Goal: Check status: Check status

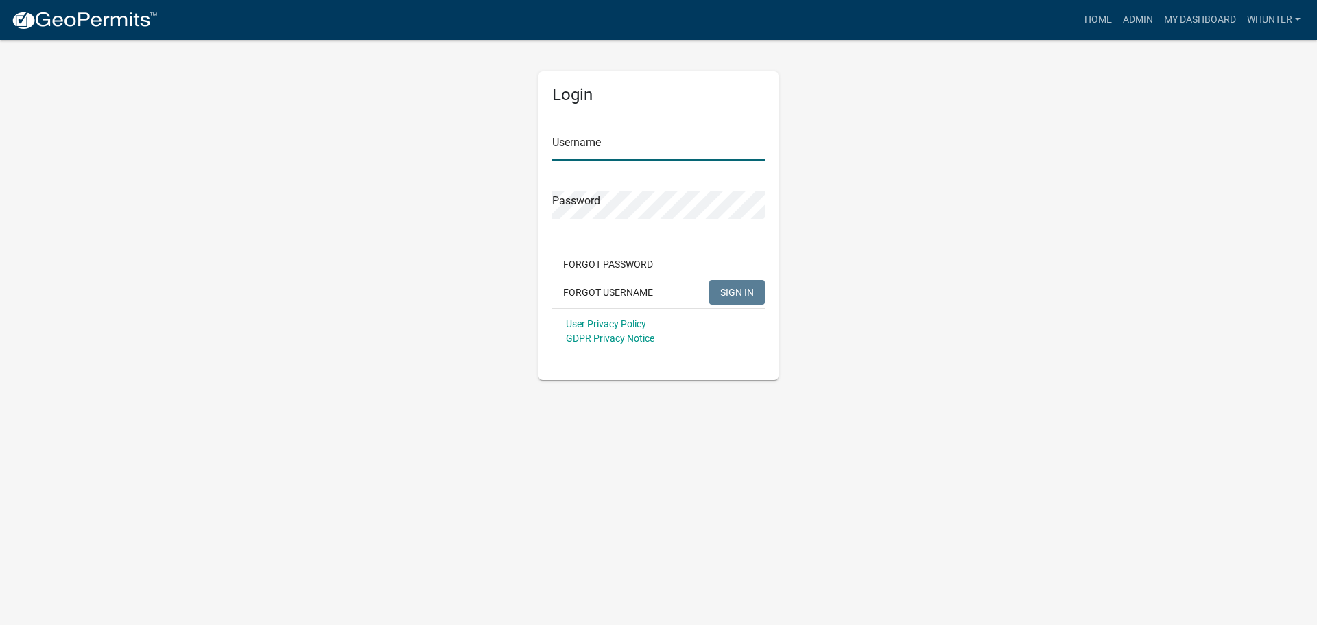
type input "whunter"
click at [726, 297] on span "SIGN IN" at bounding box center [737, 291] width 34 height 11
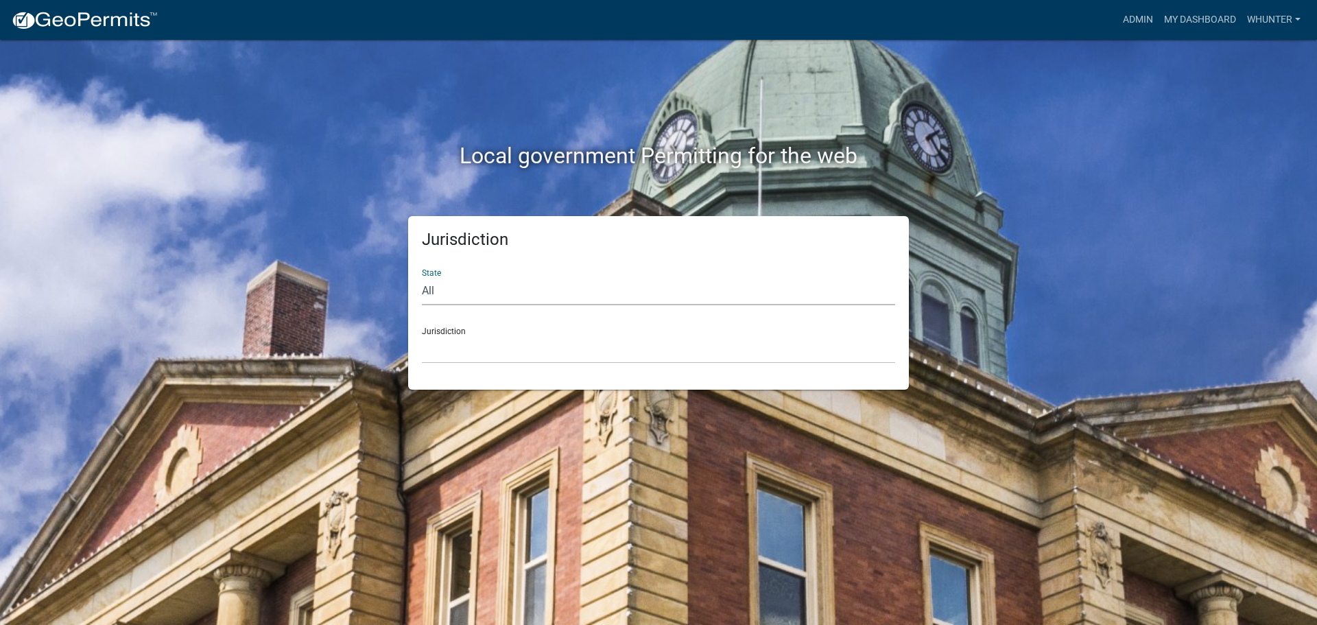
click at [722, 300] on select "All [US_STATE] [US_STATE] [US_STATE] [US_STATE] [US_STATE] [US_STATE] [US_STATE…" at bounding box center [658, 291] width 473 height 28
select select "[US_STATE]"
click at [422, 277] on select "All [US_STATE] [US_STATE] [US_STATE] [US_STATE] [US_STATE] [US_STATE] [US_STATE…" at bounding box center [658, 291] width 473 height 28
click at [702, 360] on select "[GEOGRAPHIC_DATA], [US_STATE][PERSON_NAME][GEOGRAPHIC_DATA], [US_STATE][PERSON_…" at bounding box center [658, 349] width 473 height 28
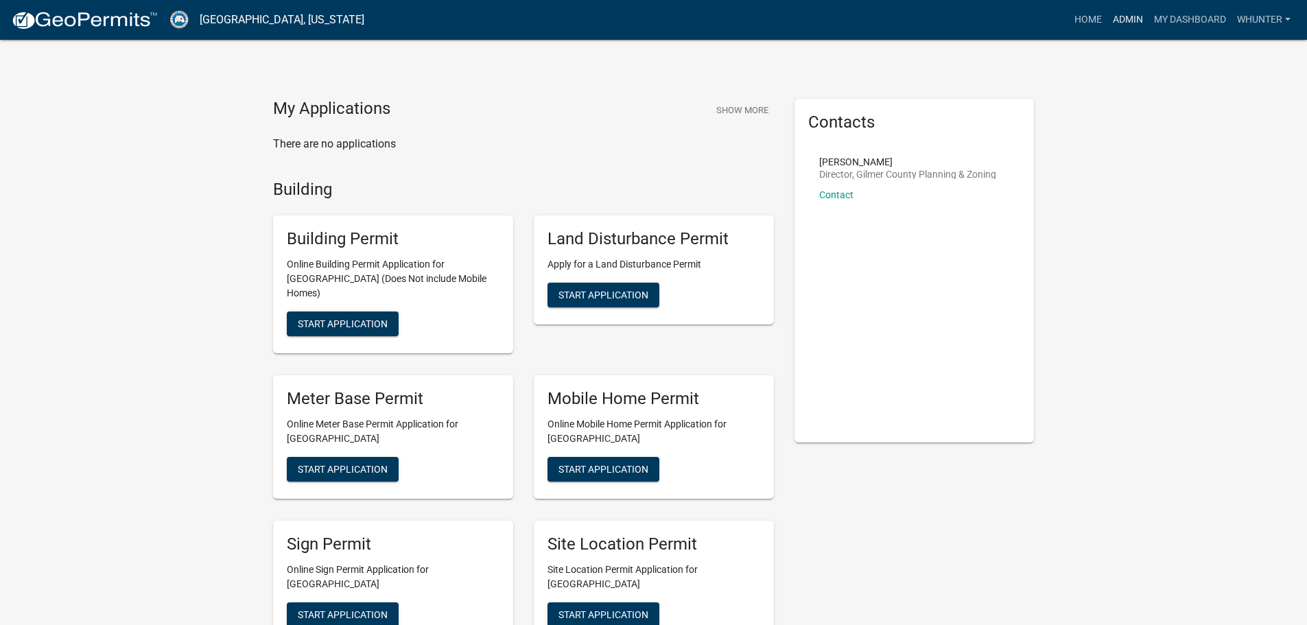
click at [1120, 23] on link "Admin" at bounding box center [1127, 20] width 41 height 26
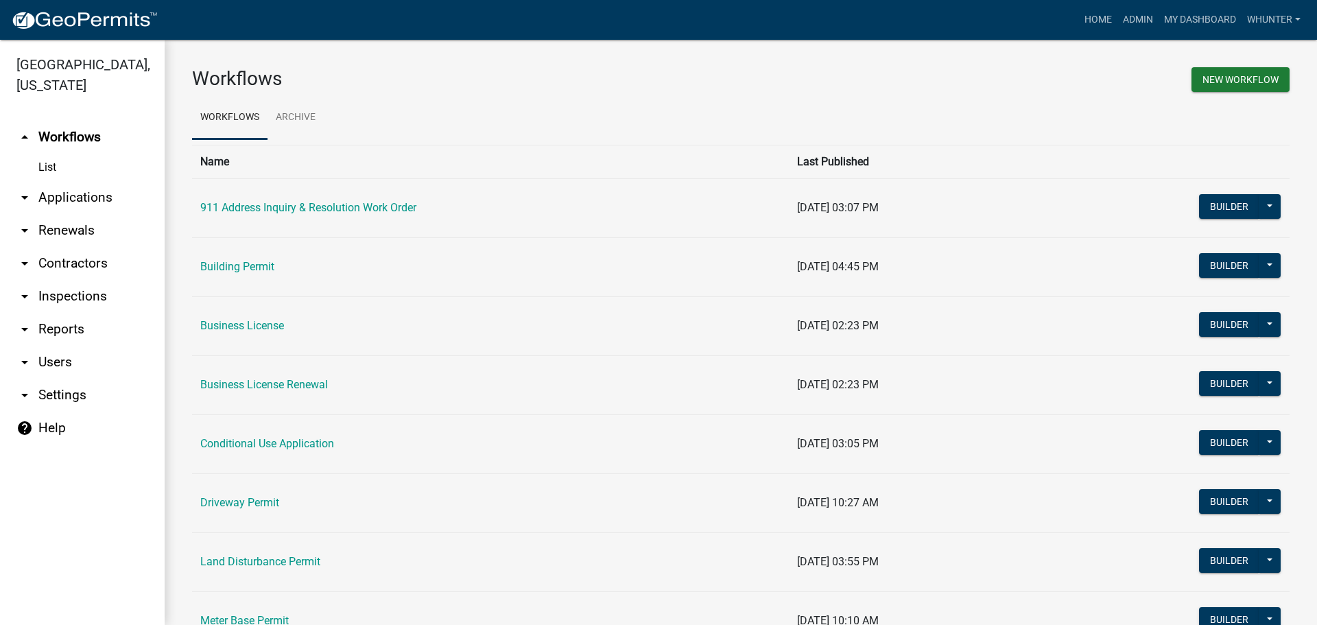
click at [94, 196] on link "arrow_drop_down Applications" at bounding box center [82, 197] width 165 height 33
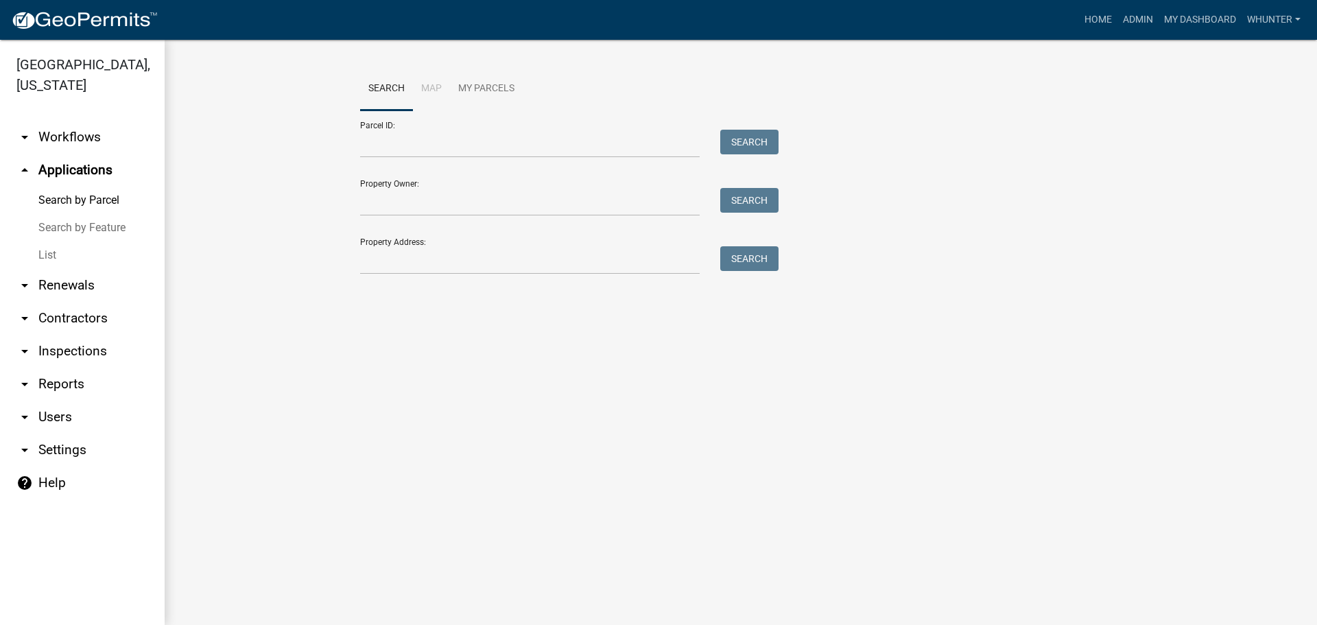
click at [102, 261] on link "List" at bounding box center [82, 254] width 165 height 27
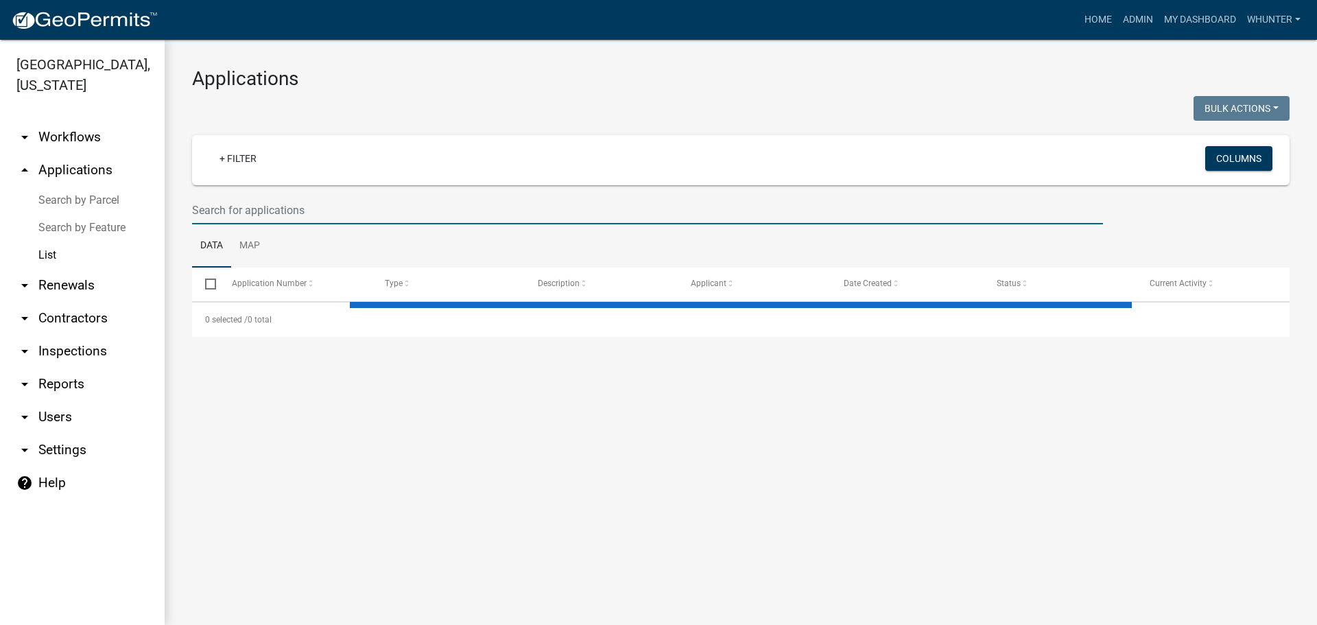
click at [278, 217] on input "text" at bounding box center [647, 210] width 911 height 28
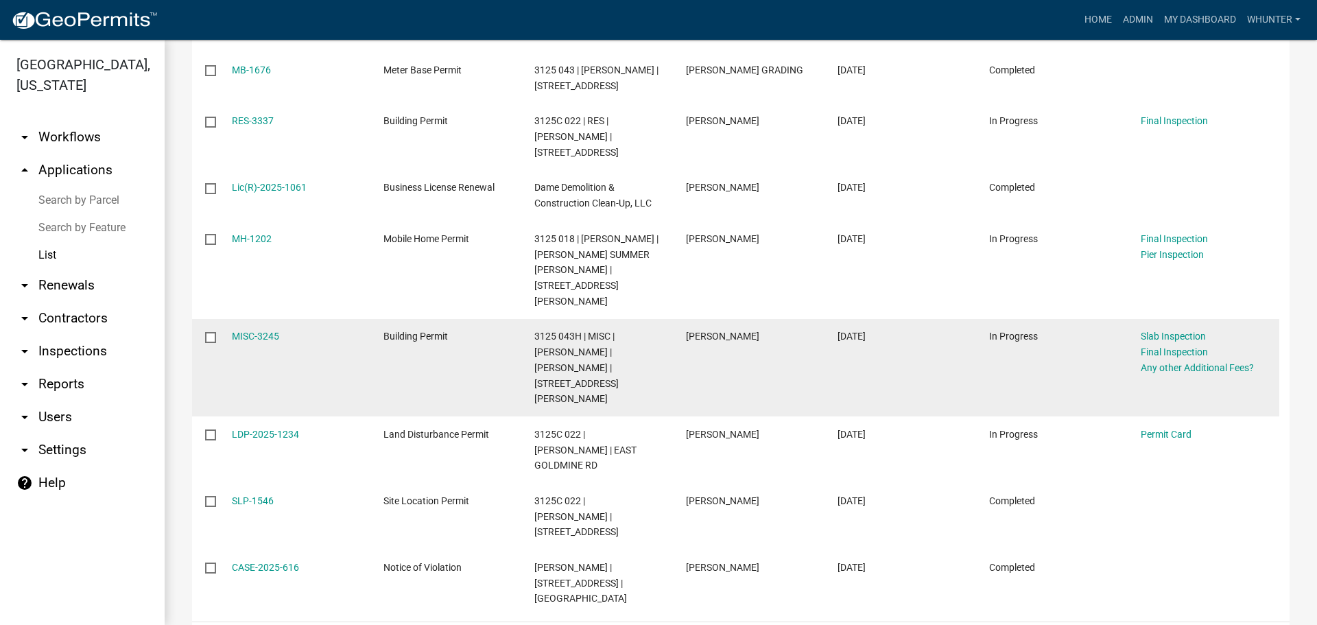
scroll to position [412, 0]
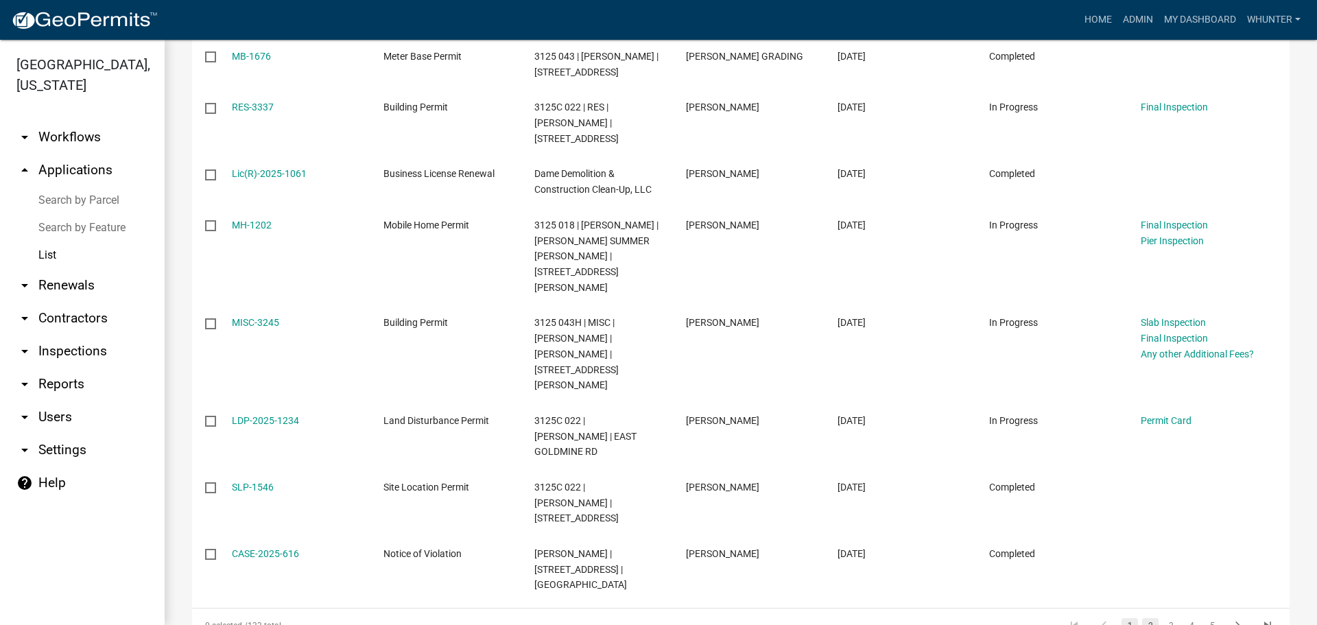
type input "3125"
click at [1142, 618] on link "2" at bounding box center [1150, 625] width 16 height 15
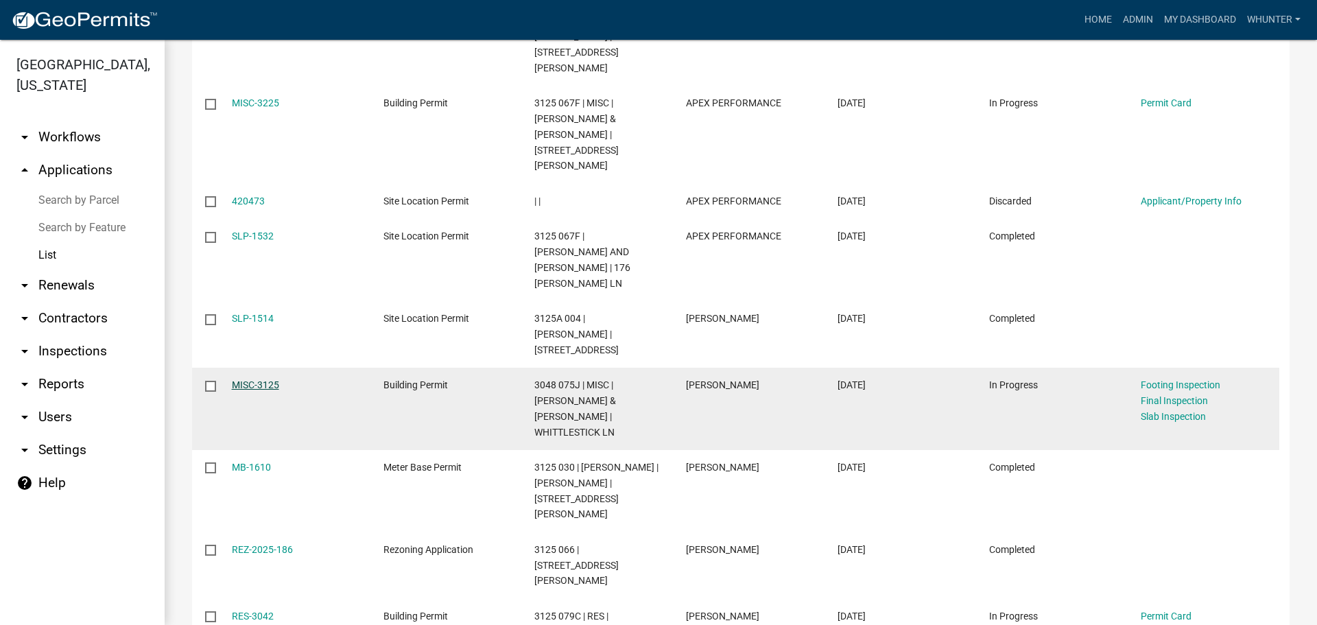
click at [243, 379] on link "MISC-3125" at bounding box center [255, 384] width 47 height 11
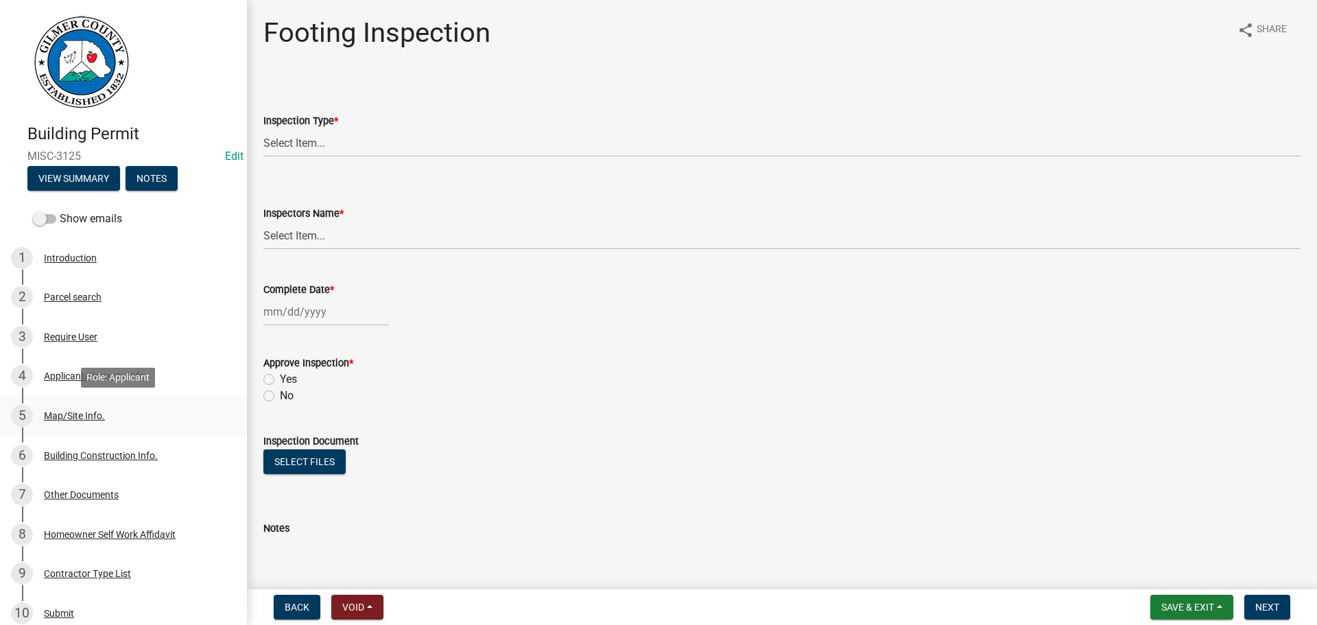
click at [138, 414] on div "5 Map/Site Info." at bounding box center [118, 416] width 214 height 22
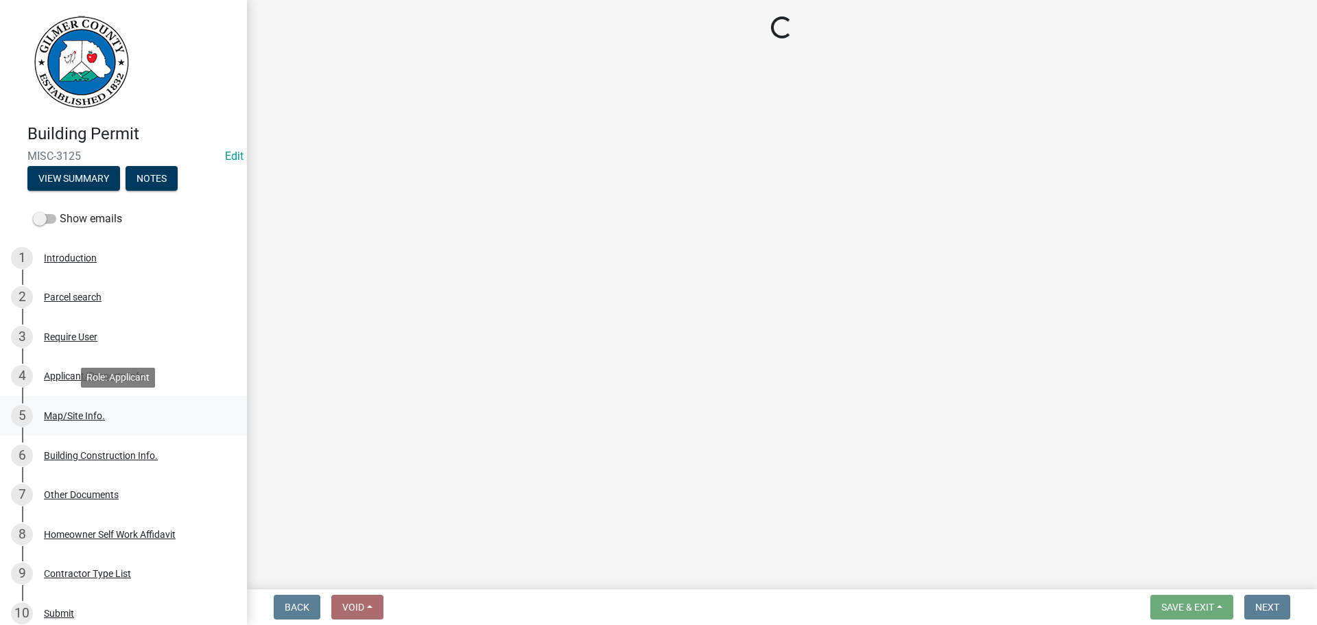
select select "92a37e23-3b7d-408e-b3c7-0afbe39b0942"
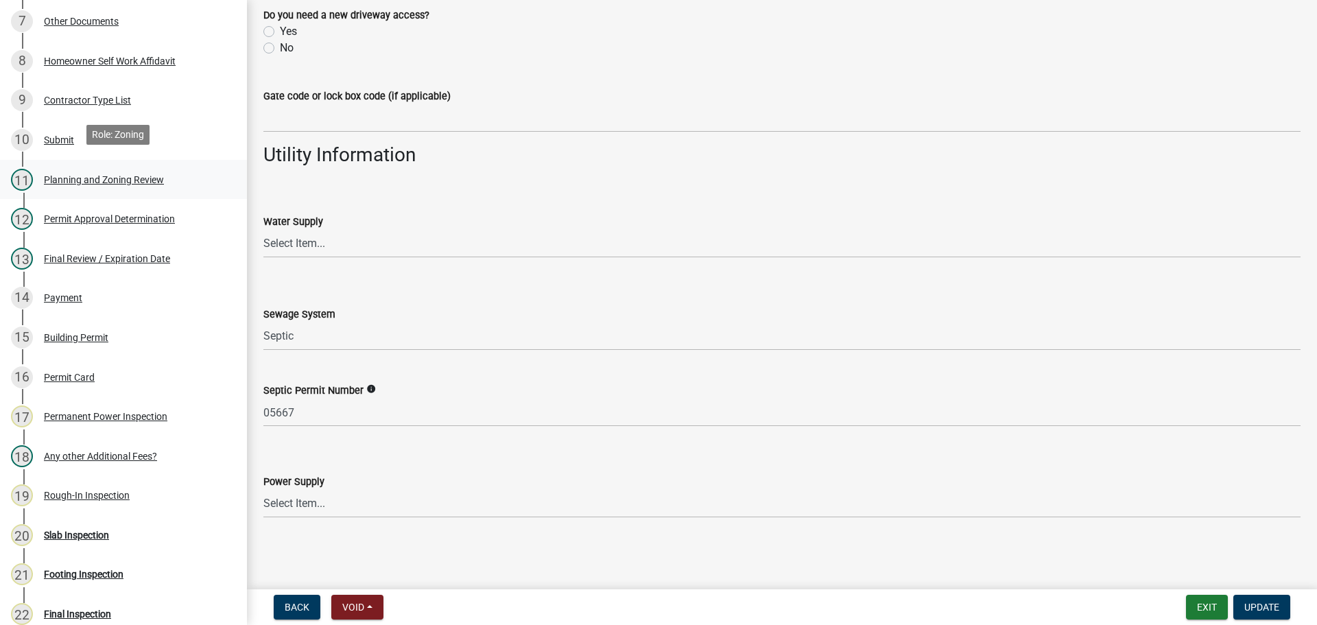
scroll to position [480, 0]
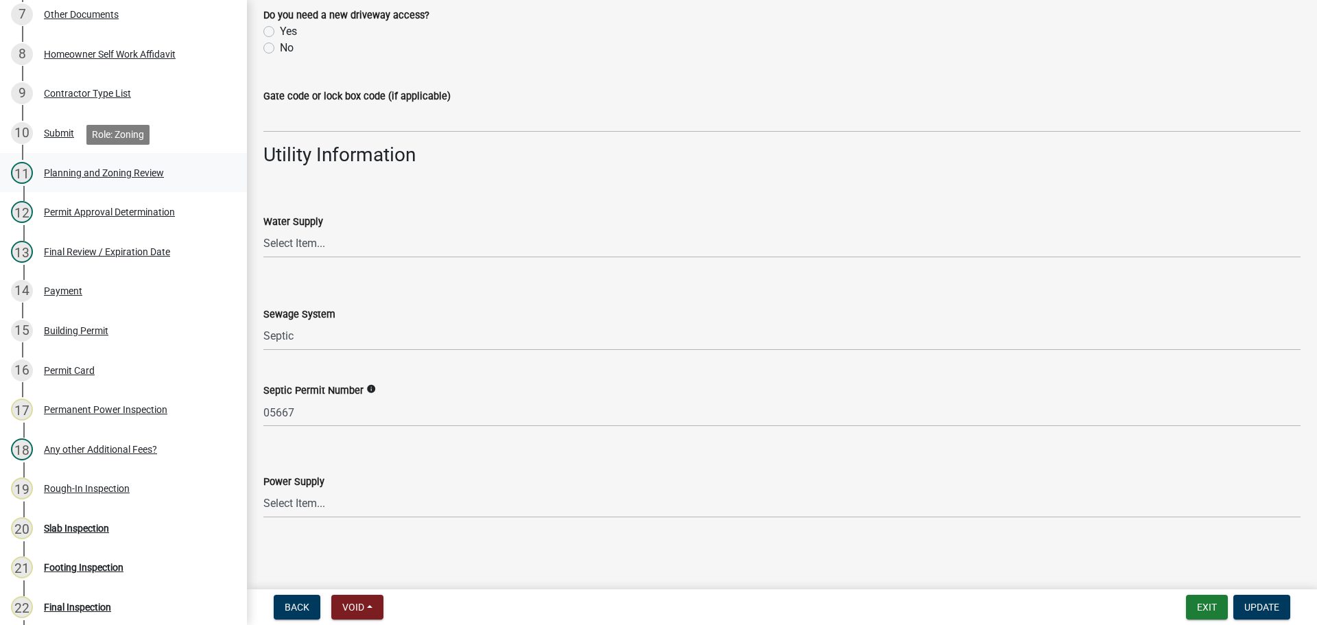
click at [133, 178] on div "Planning and Zoning Review" at bounding box center [104, 173] width 120 height 10
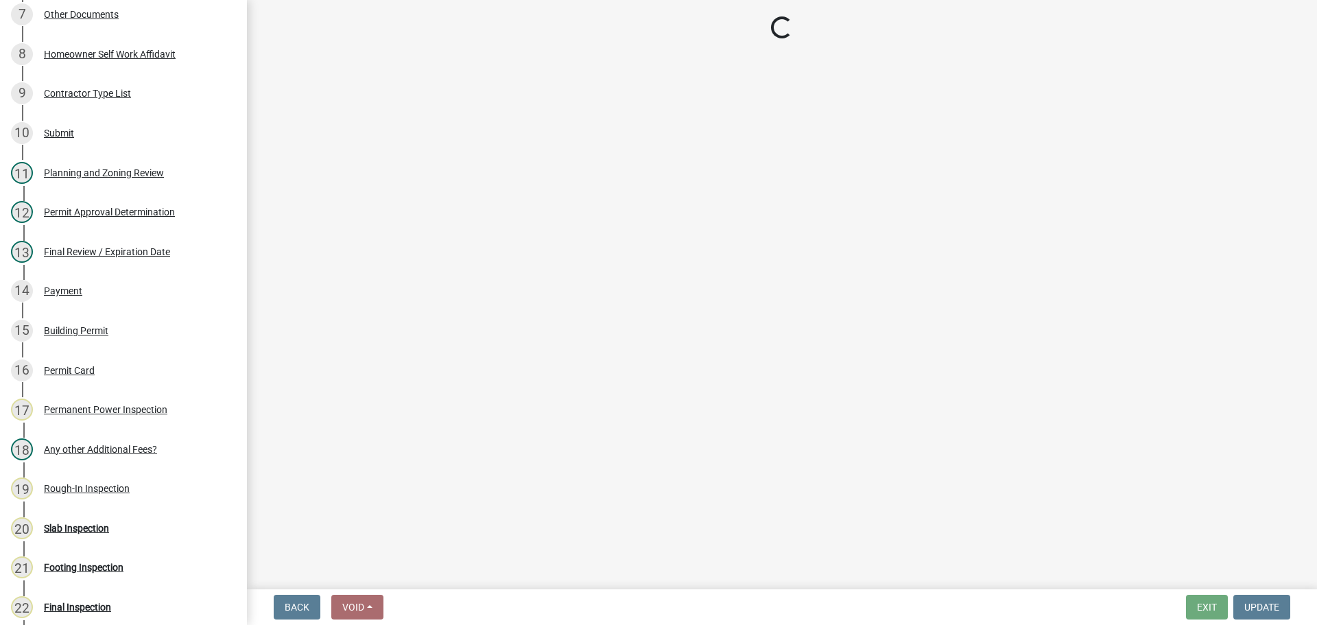
select select "d8142ddf-27f7-42b0-ba1e-04fee764576f"
select select "b44f7338-8171-40f4-83dd-b8ba3065c966"
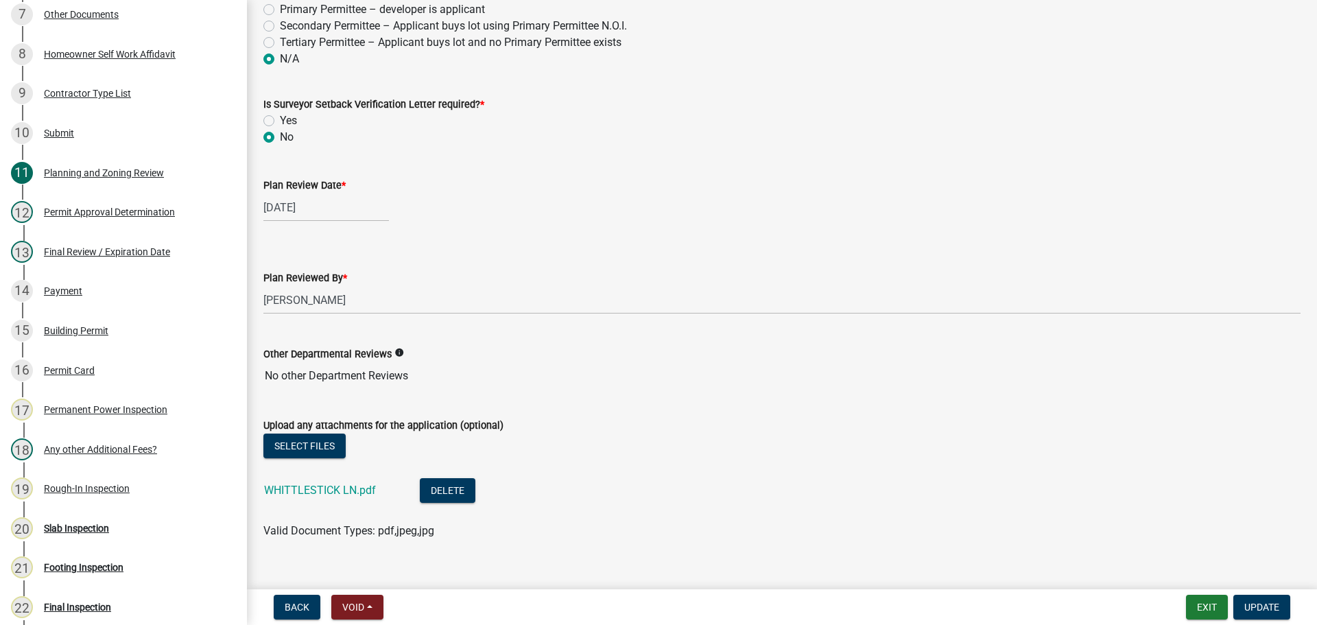
scroll to position [2872, 0]
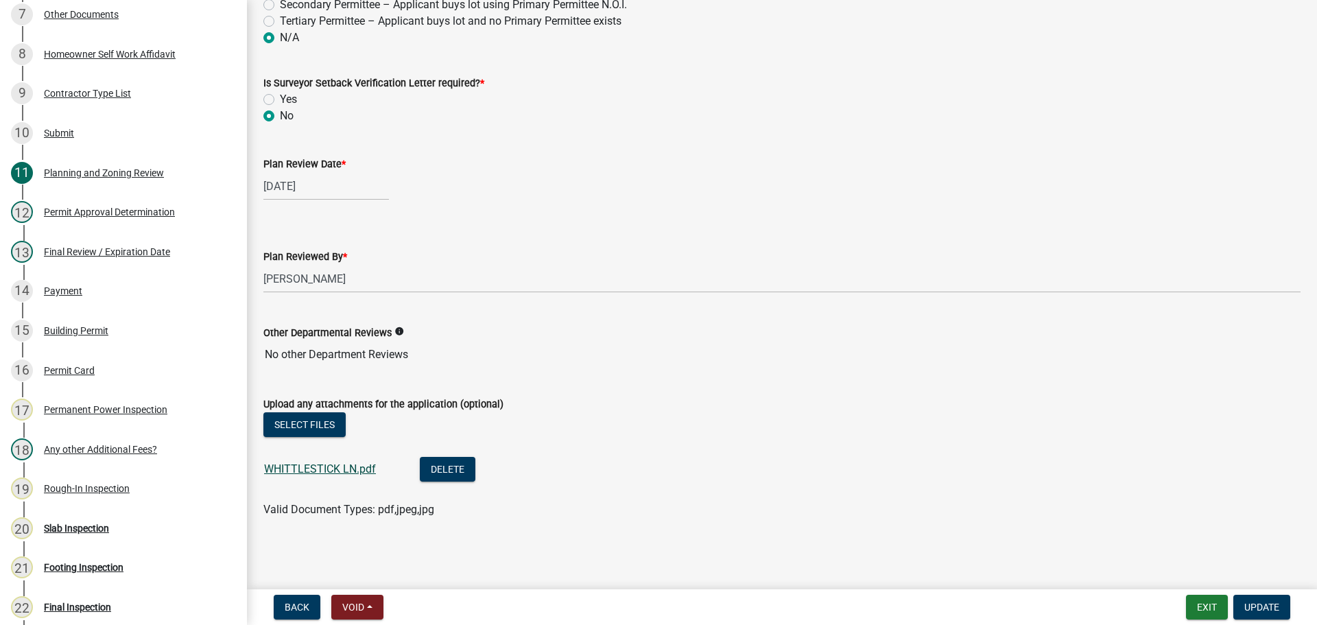
click at [325, 475] on link "WHITTLESTICK LN.pdf" at bounding box center [320, 468] width 112 height 13
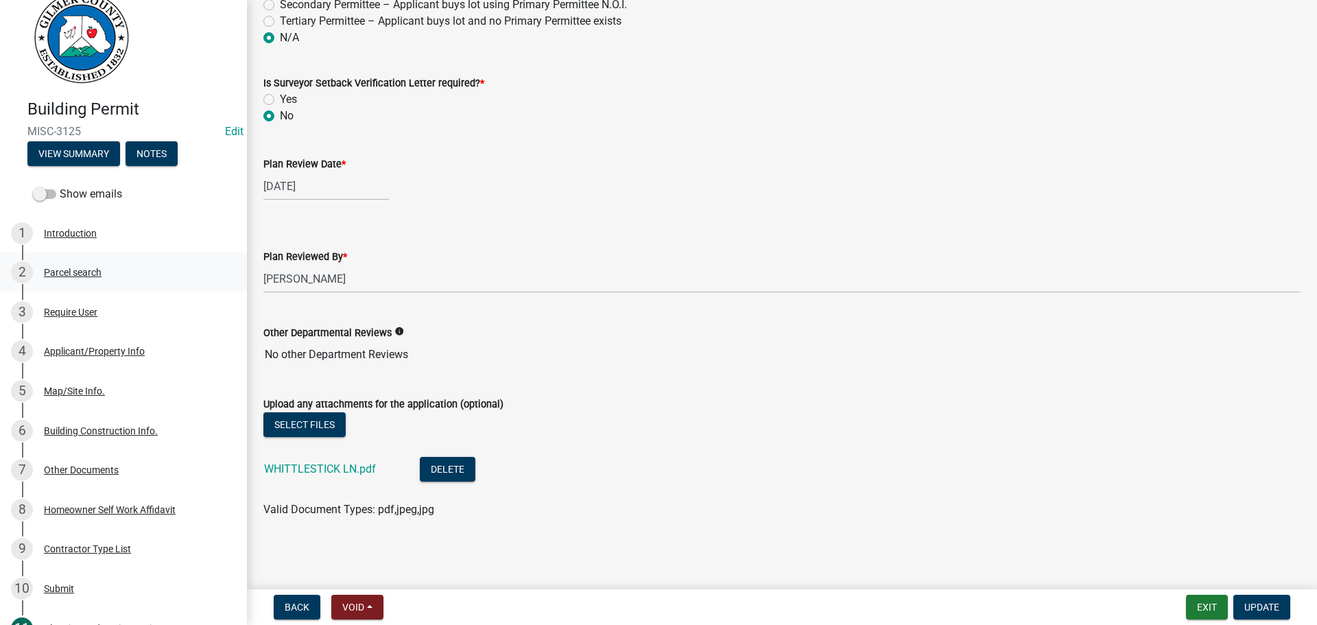
scroll to position [0, 0]
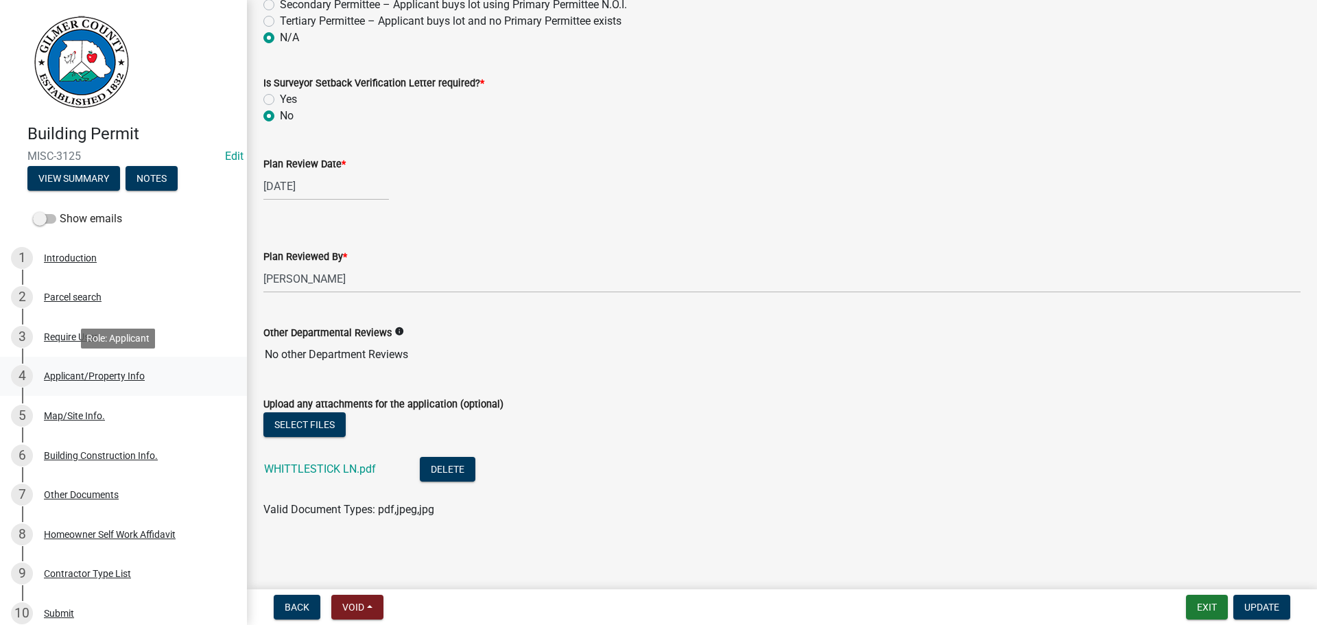
click at [97, 371] on div "Applicant/Property Info" at bounding box center [94, 376] width 101 height 10
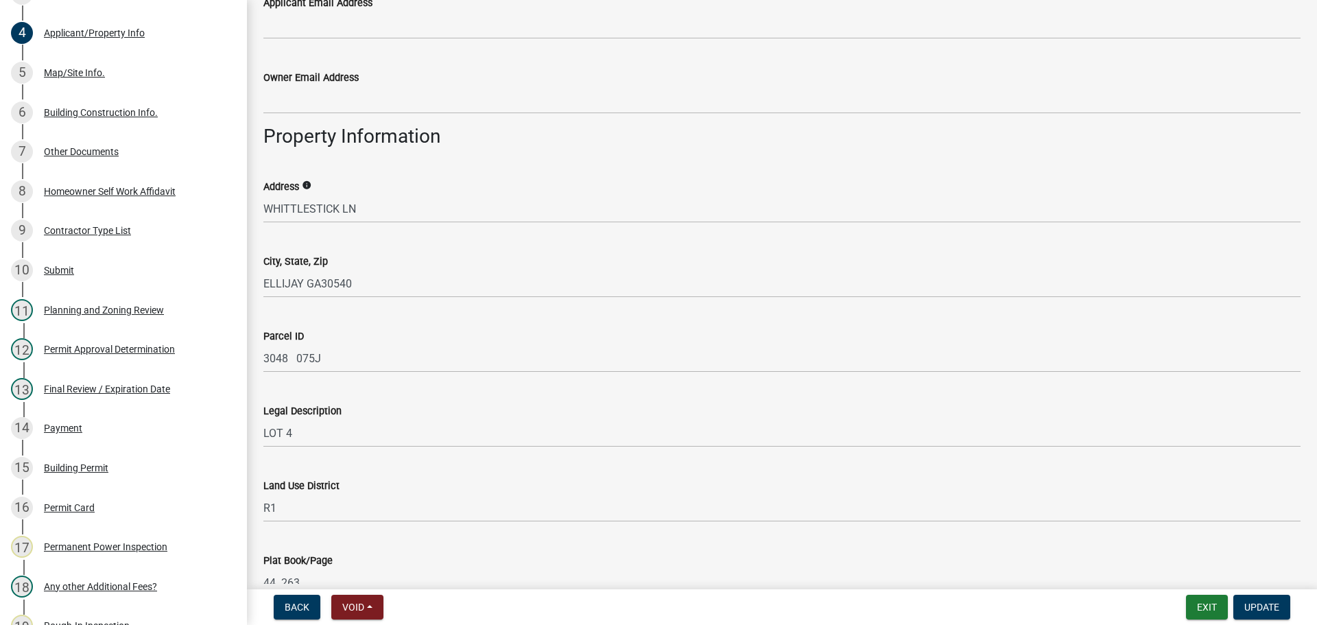
scroll to position [960, 0]
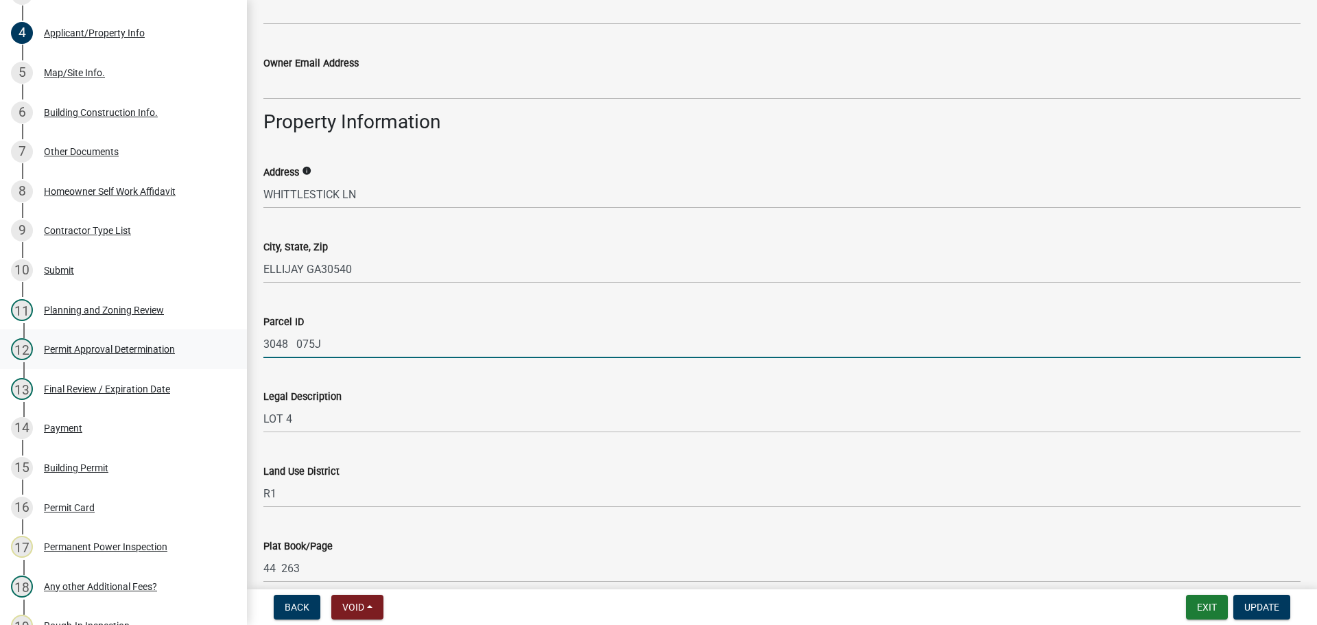
drag, startPoint x: 375, startPoint y: 341, endPoint x: 202, endPoint y: 340, distance: 172.9
click at [191, 340] on div "Building Permit MISC-3125 Edit View Summary Notes Show emails 1 Introduction 2 …" at bounding box center [658, 312] width 1317 height 625
click at [1214, 609] on button "Exit" at bounding box center [1207, 607] width 42 height 25
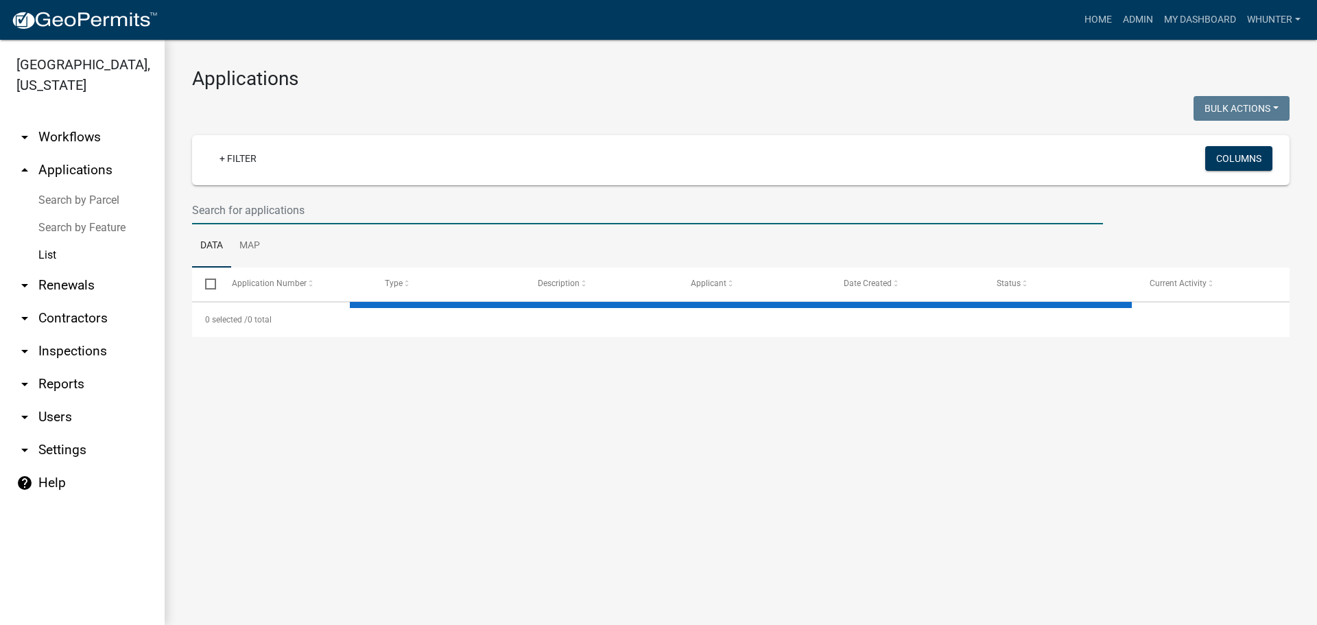
click at [235, 201] on input "text" at bounding box center [647, 210] width 911 height 28
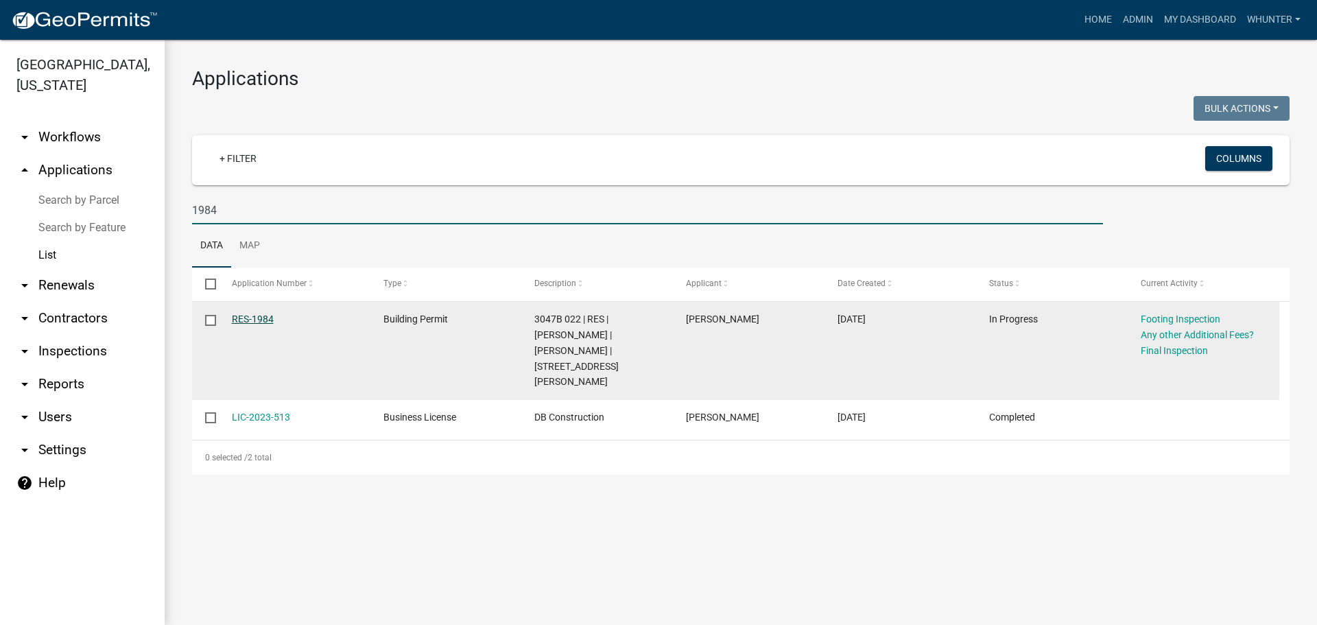
type input "1984"
click at [258, 315] on link "RES-1984" at bounding box center [253, 319] width 42 height 11
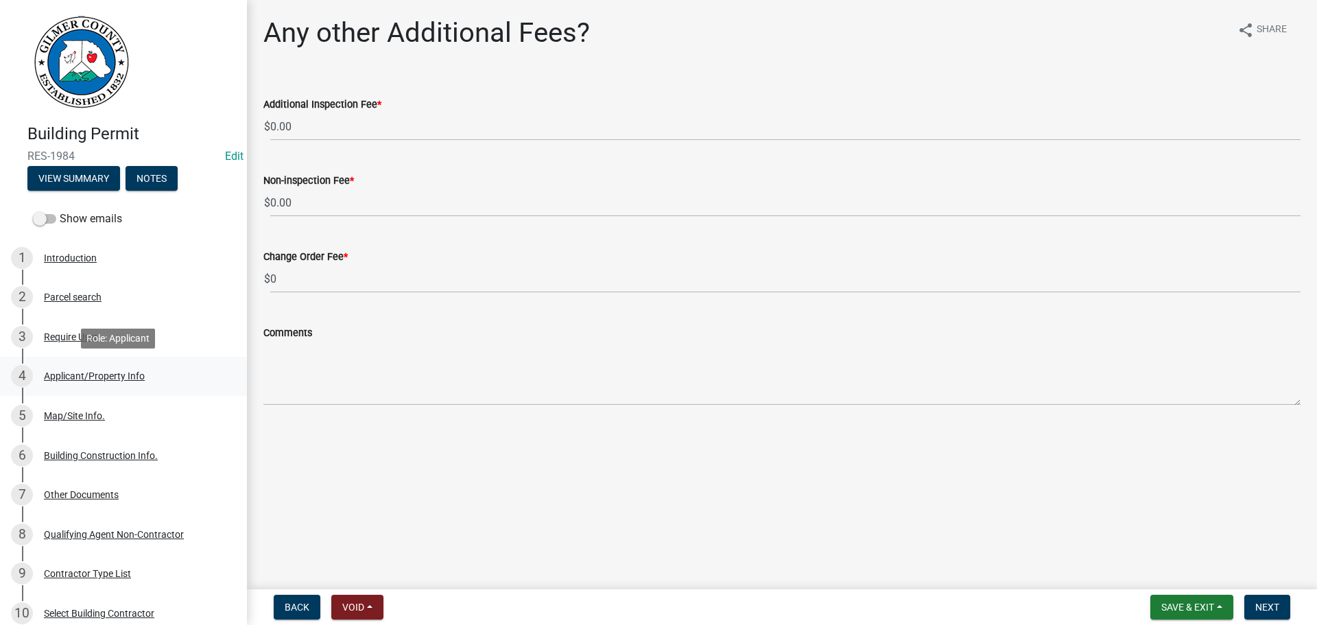
click at [133, 367] on div "4 Applicant/Property Info" at bounding box center [118, 376] width 214 height 22
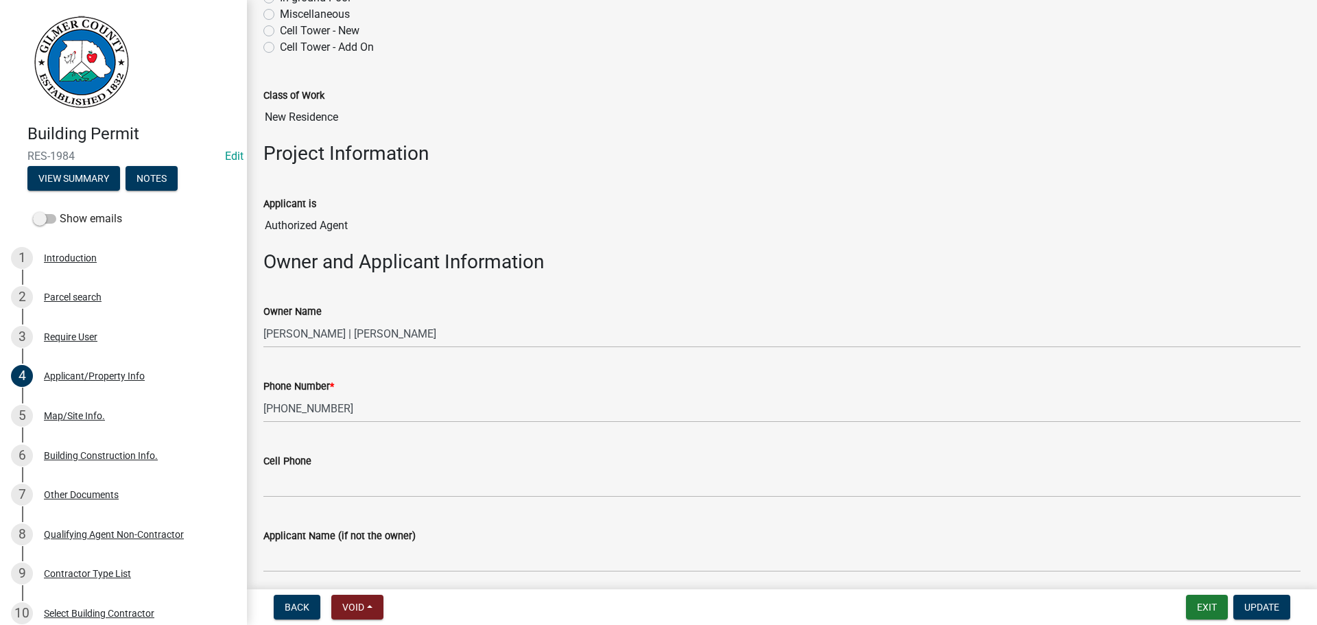
scroll to position [343, 0]
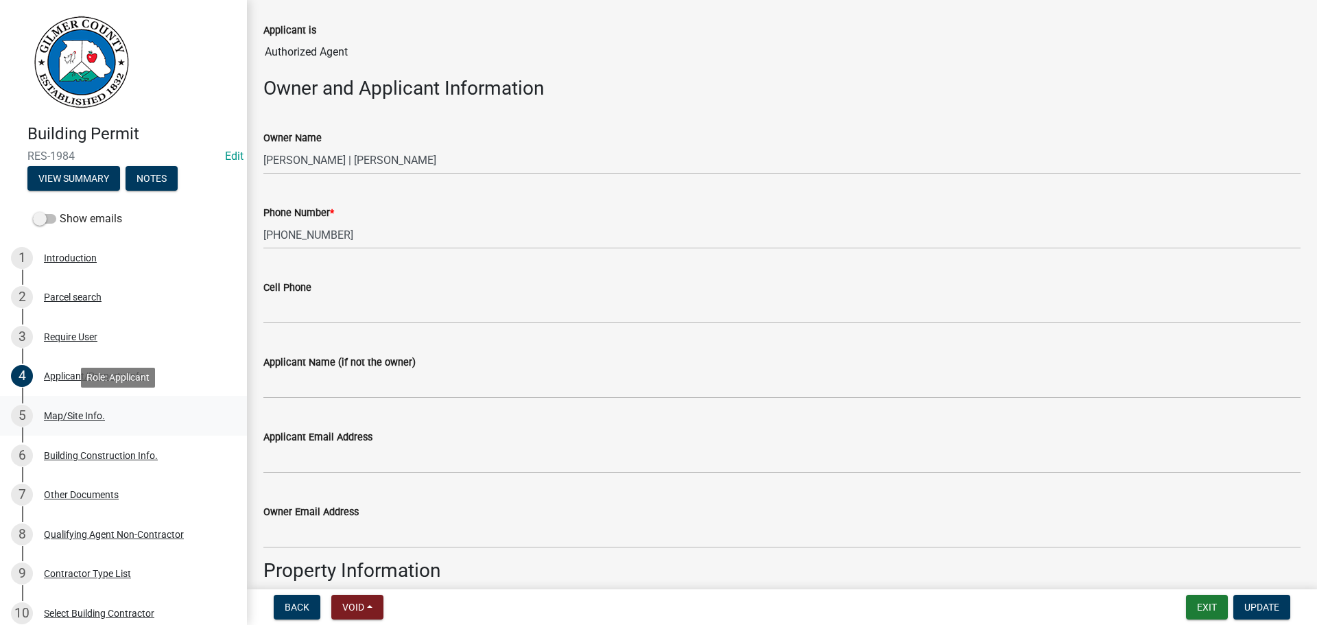
click at [95, 425] on div "5 Map/Site Info." at bounding box center [118, 416] width 214 height 22
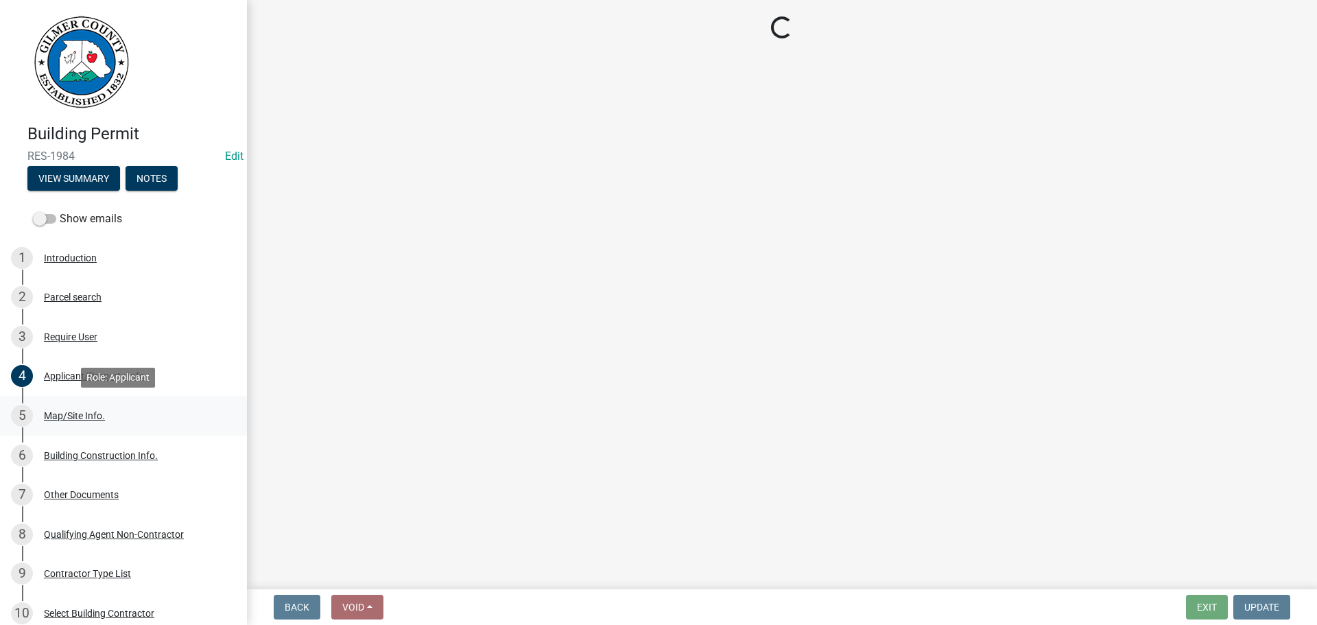
scroll to position [0, 0]
select select "92a37e23-3b7d-408e-b3c7-0afbe39b0942"
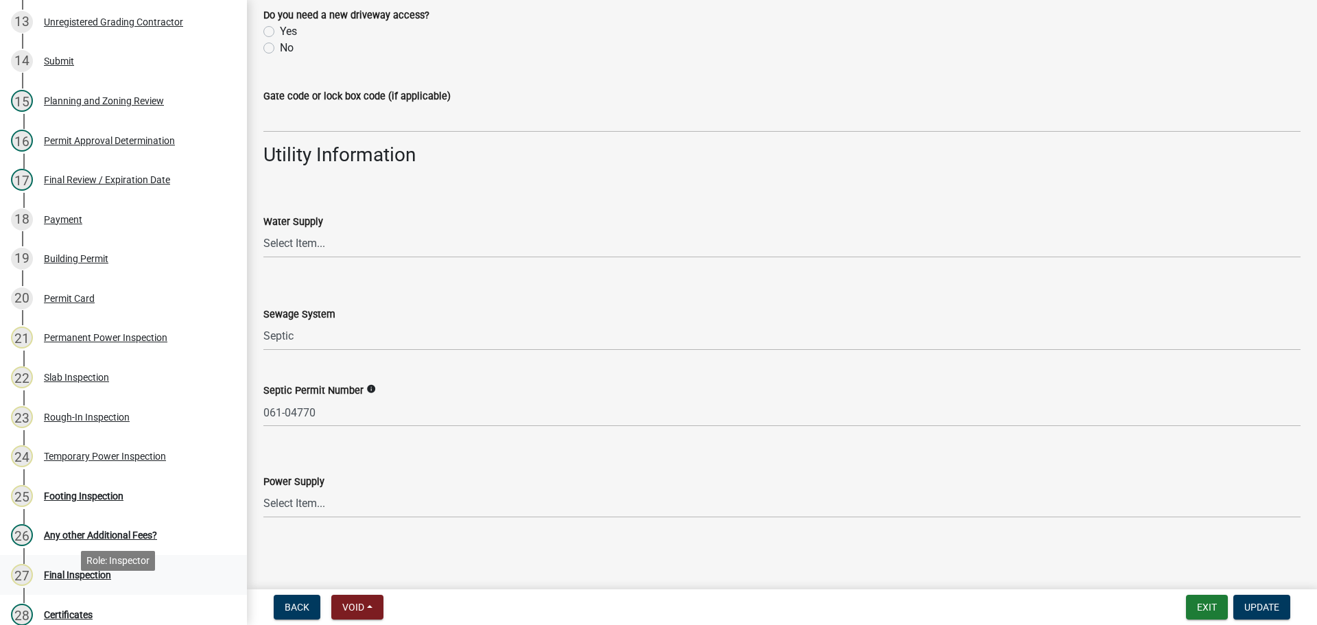
scroll to position [686, 0]
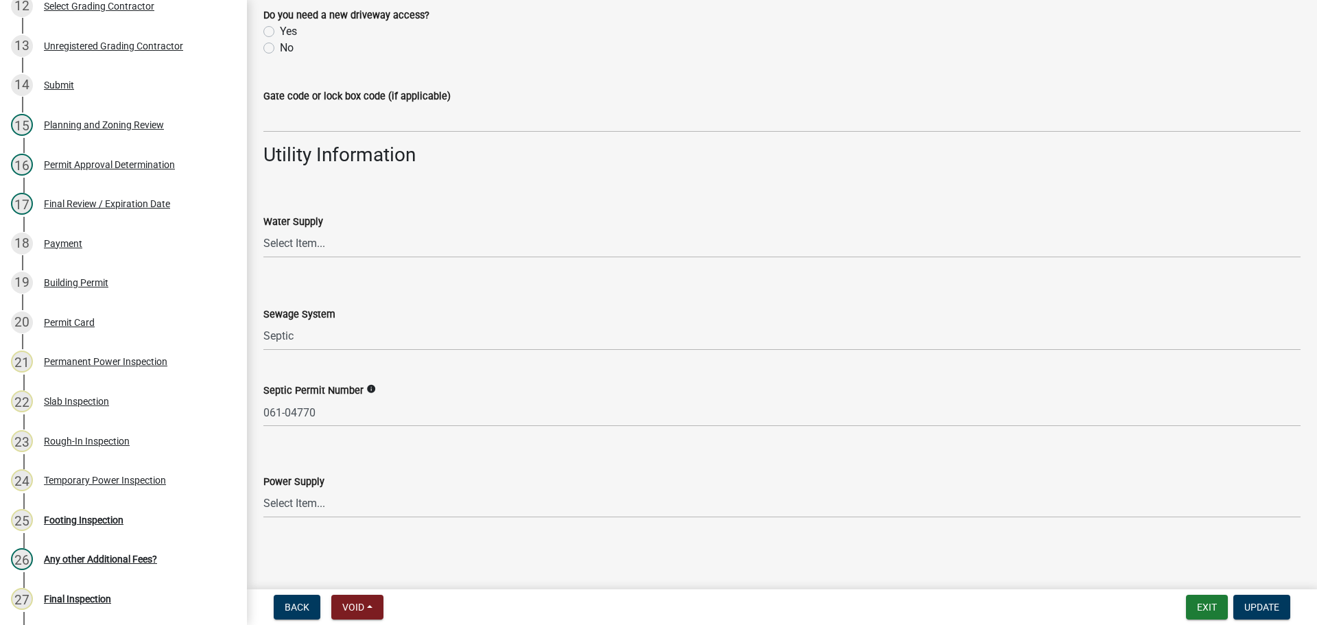
click at [120, 132] on div "15 Planning and Zoning Review" at bounding box center [118, 125] width 214 height 22
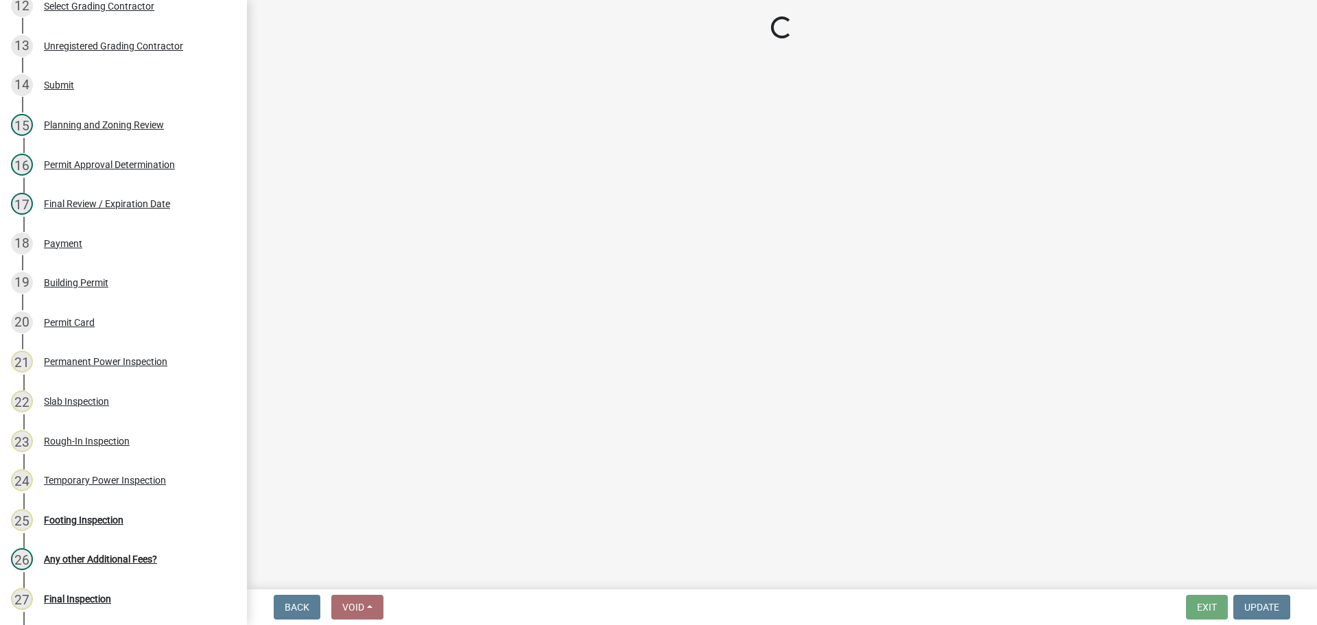
select select "b5c39336-92b9-49ce-a0a5-4e9e9babf743"
select select "f66b4cef-93c9-440c-84d8-a2c8d35cb7c1"
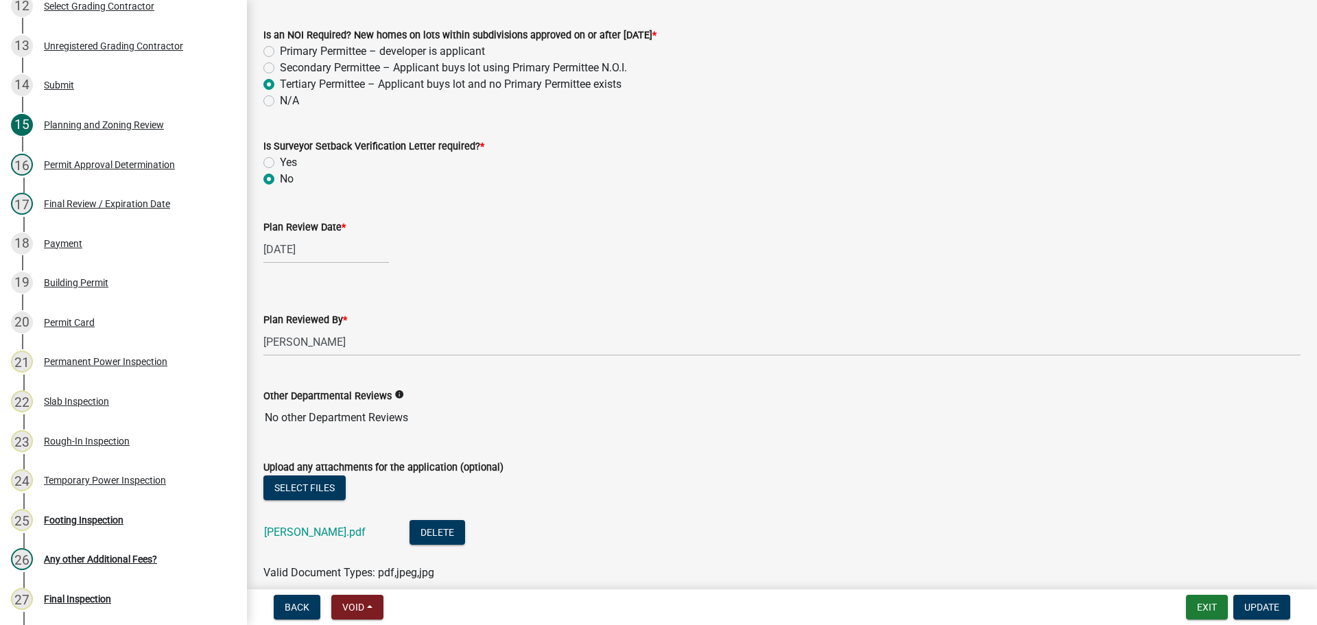
scroll to position [2913, 0]
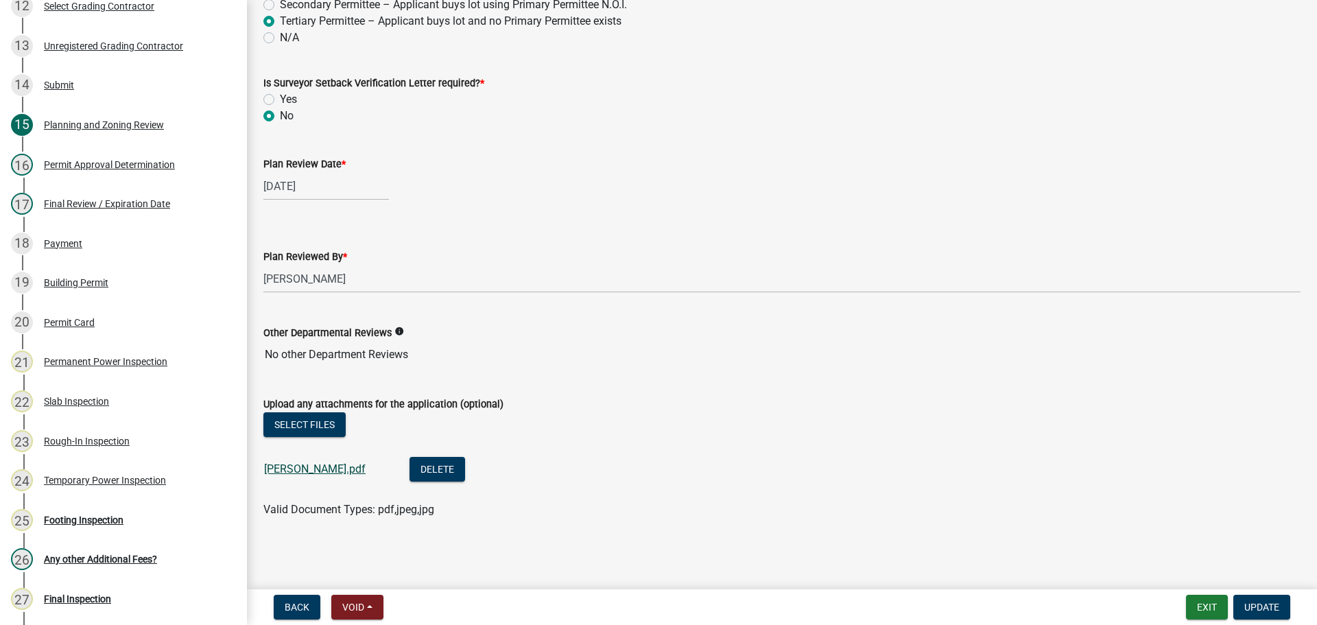
click at [300, 471] on link "[PERSON_NAME].pdf" at bounding box center [315, 468] width 102 height 13
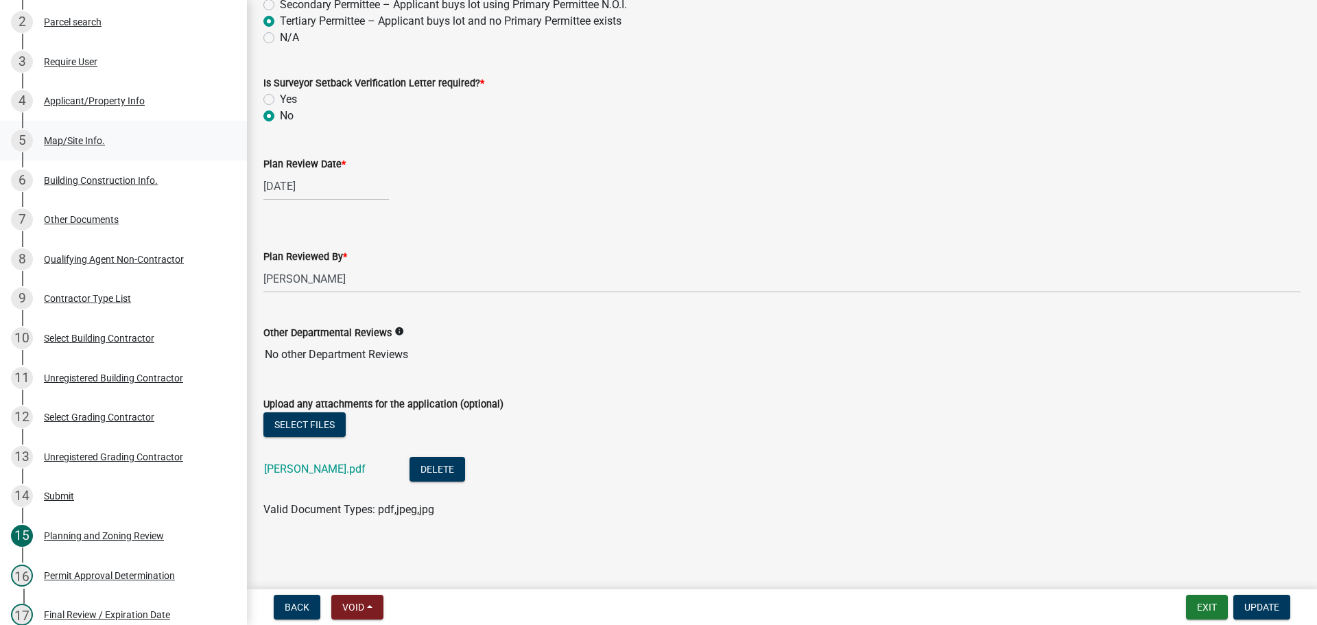
scroll to position [274, 0]
click at [103, 108] on div "4 Applicant/Property Info" at bounding box center [118, 102] width 214 height 22
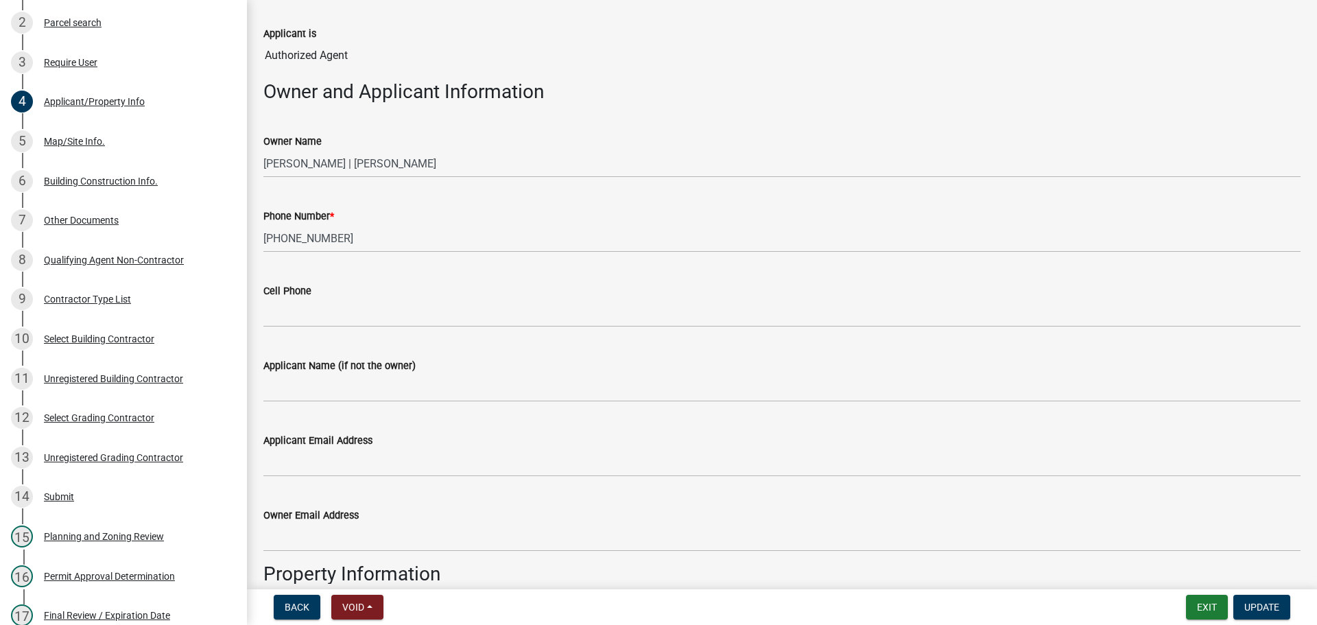
scroll to position [549, 0]
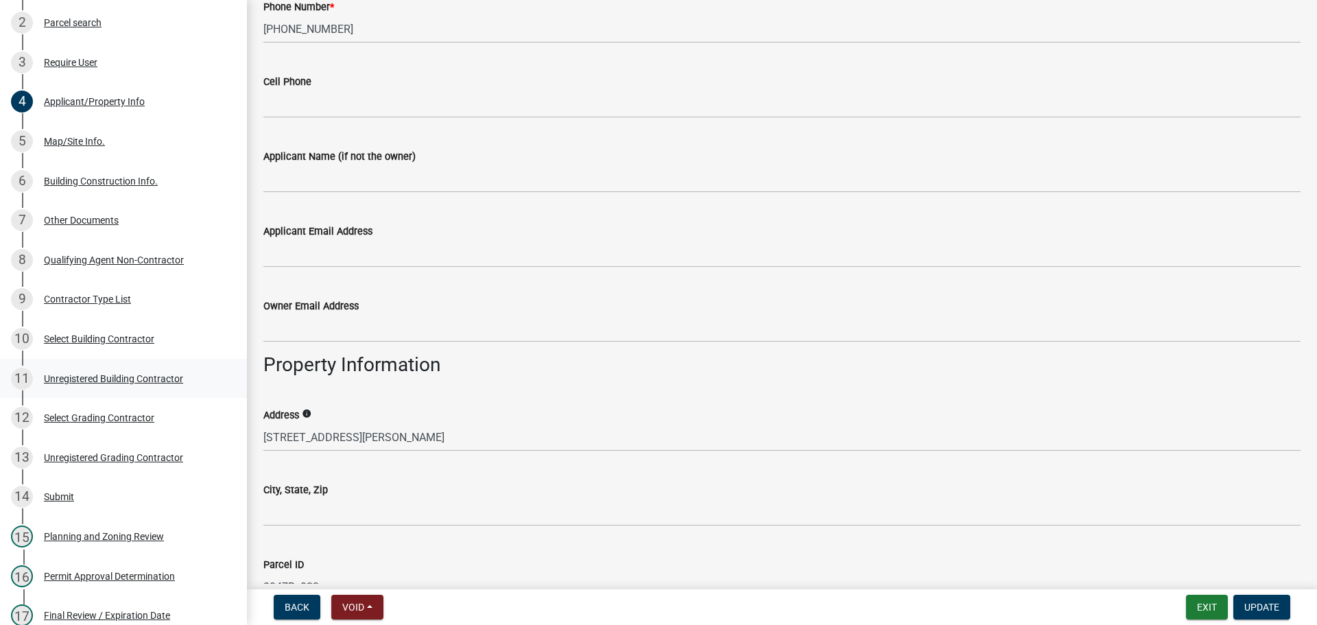
click at [145, 374] on div "Unregistered Building Contractor" at bounding box center [113, 379] width 139 height 10
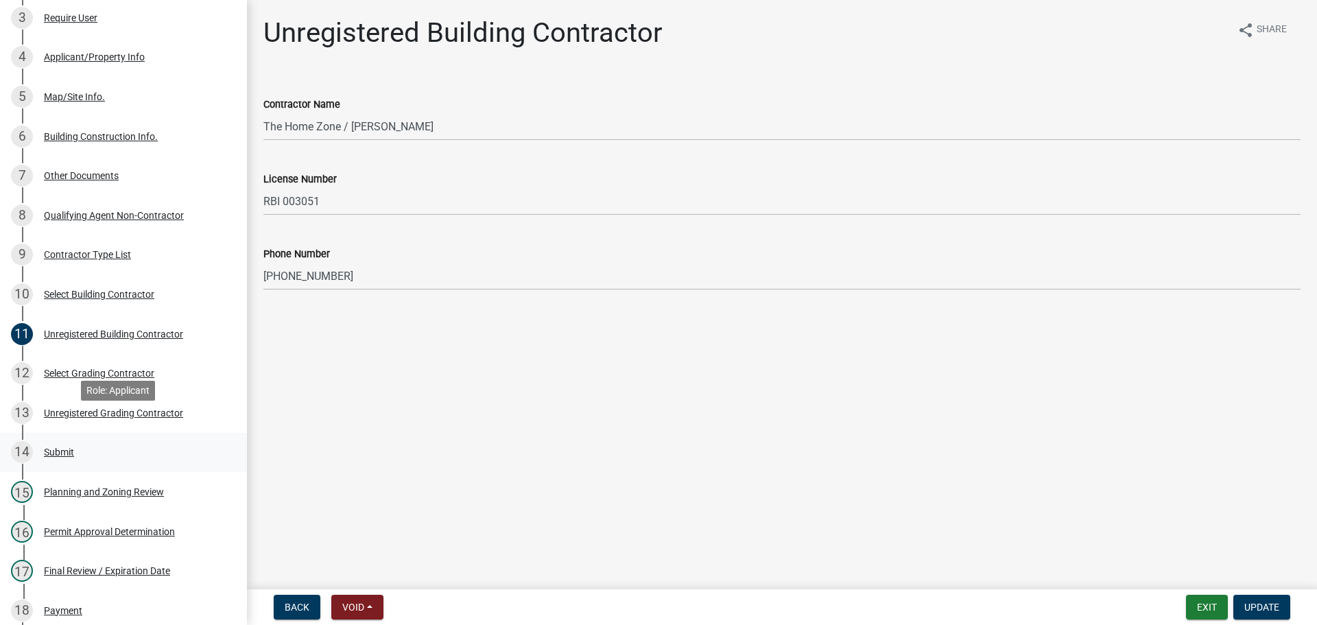
scroll to position [343, 0]
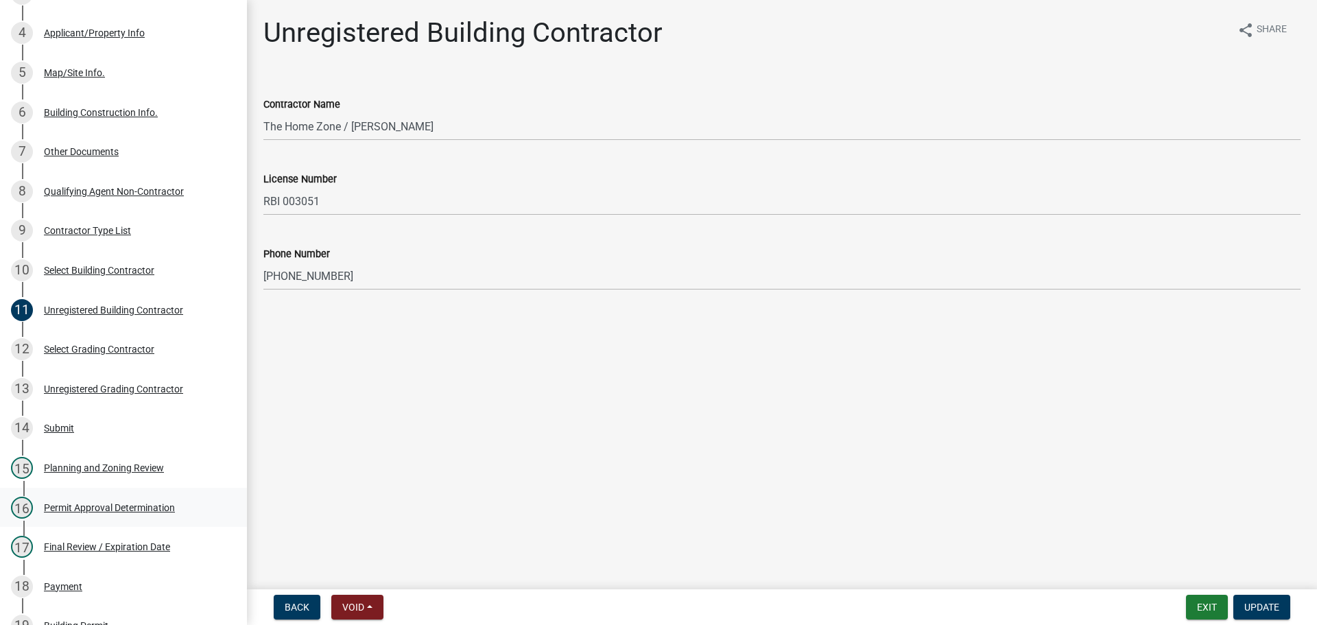
click at [128, 513] on div "16 Permit Approval Determination" at bounding box center [118, 508] width 214 height 22
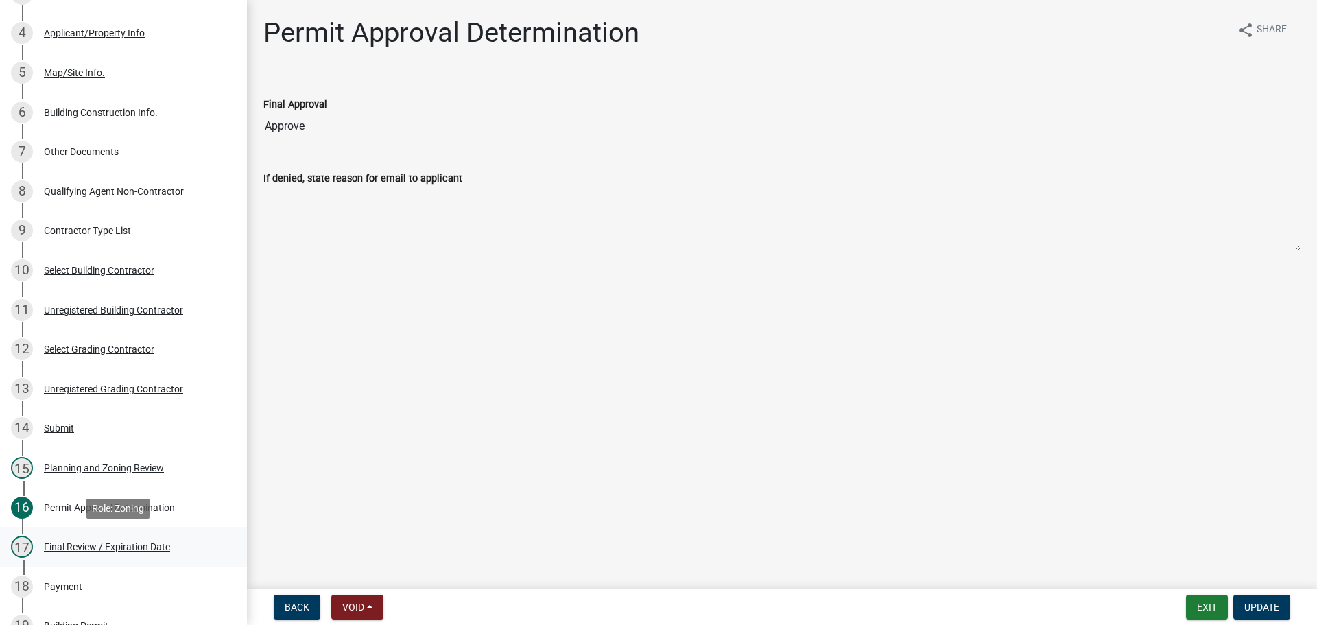
click at [169, 542] on div "Final Review / Expiration Date" at bounding box center [107, 547] width 126 height 10
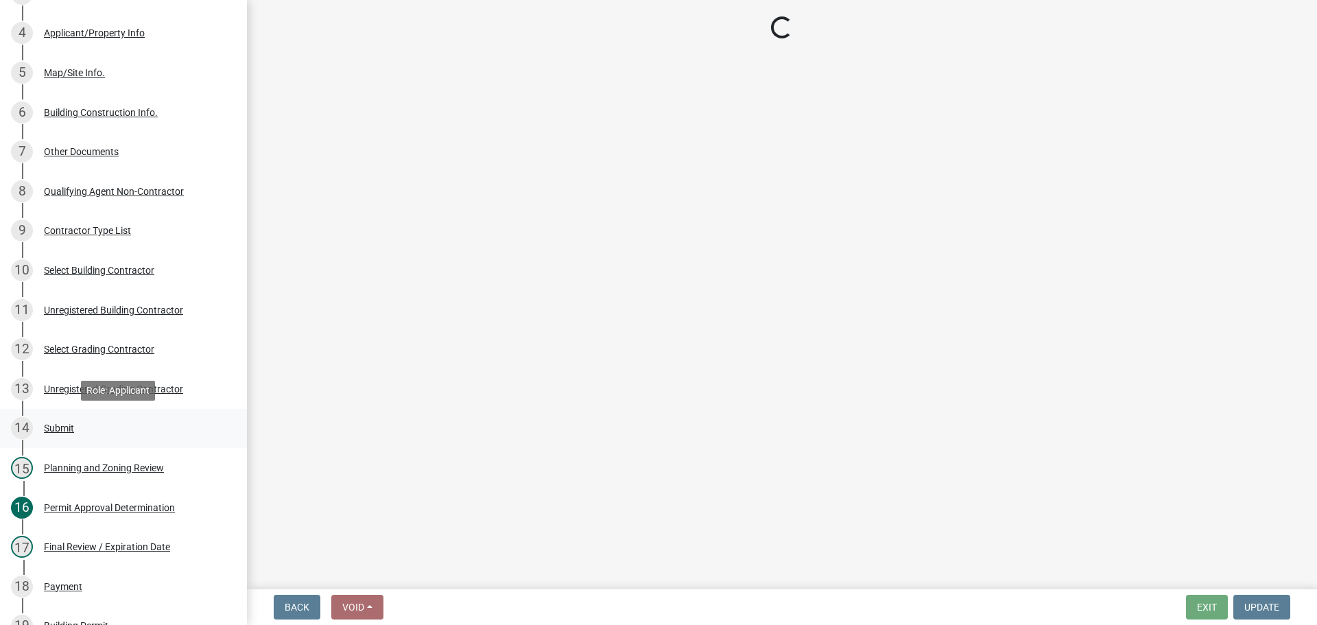
select select "f66b4cef-93c9-440c-84d8-a2c8d35cb7c1"
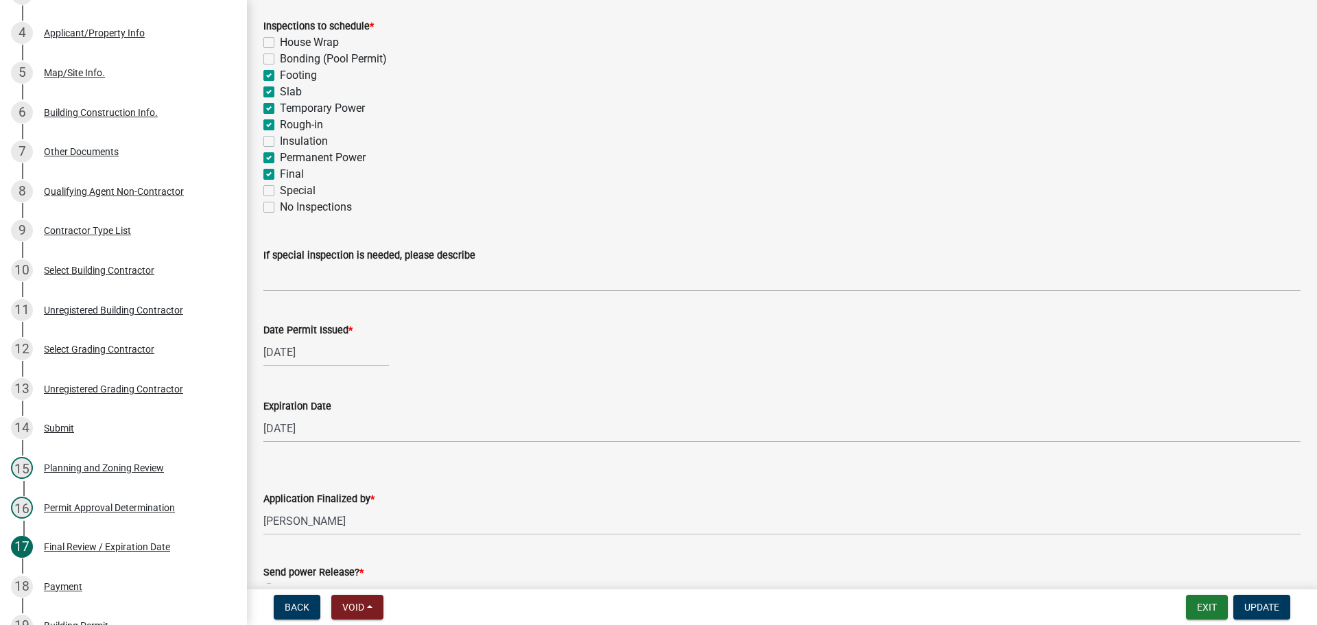
scroll to position [412, 0]
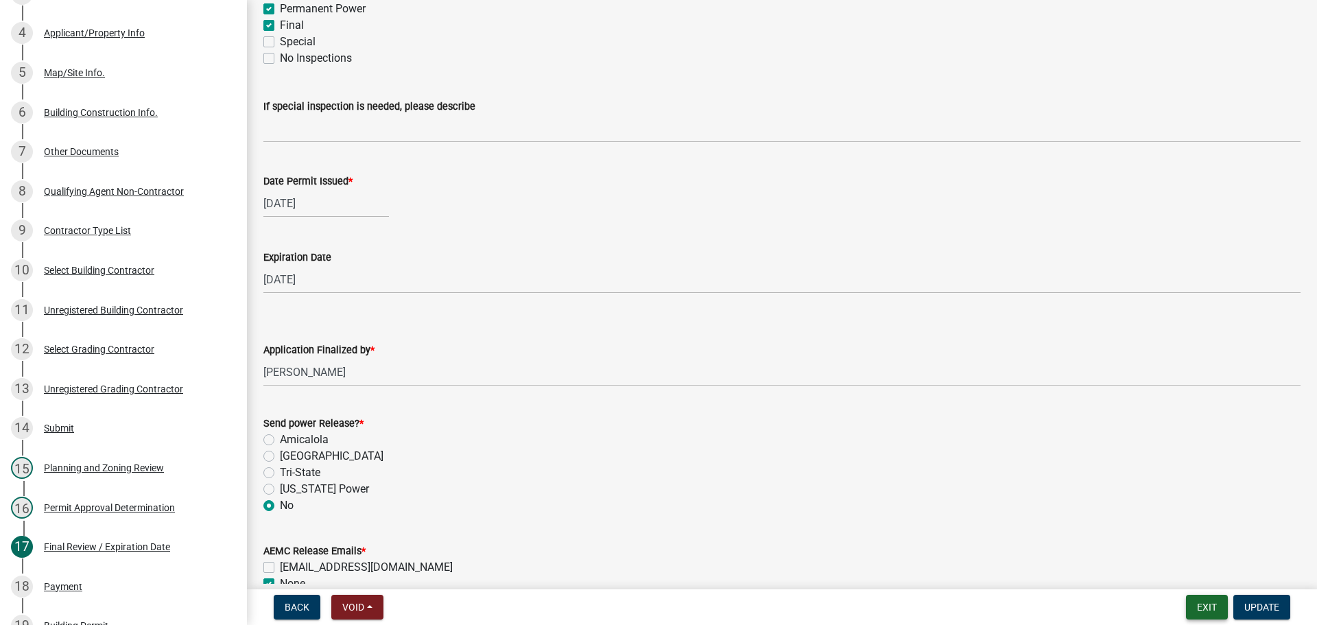
click at [1214, 599] on button "Exit" at bounding box center [1207, 607] width 42 height 25
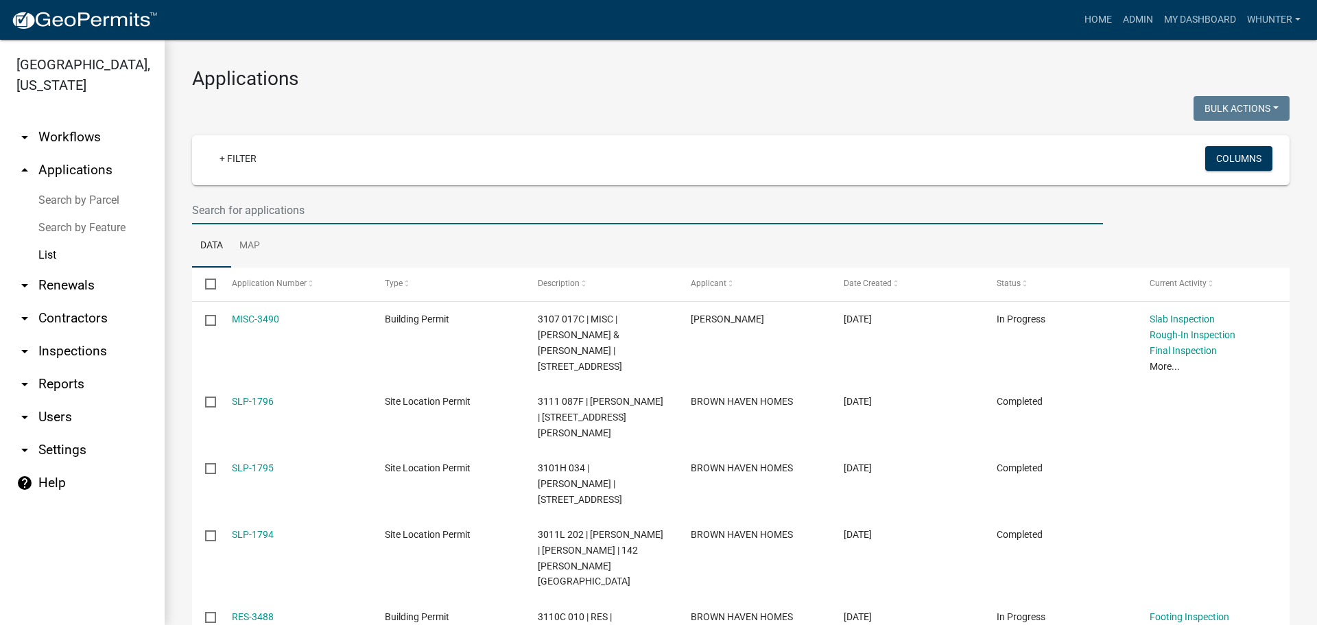
click at [406, 198] on input "text" at bounding box center [647, 210] width 911 height 28
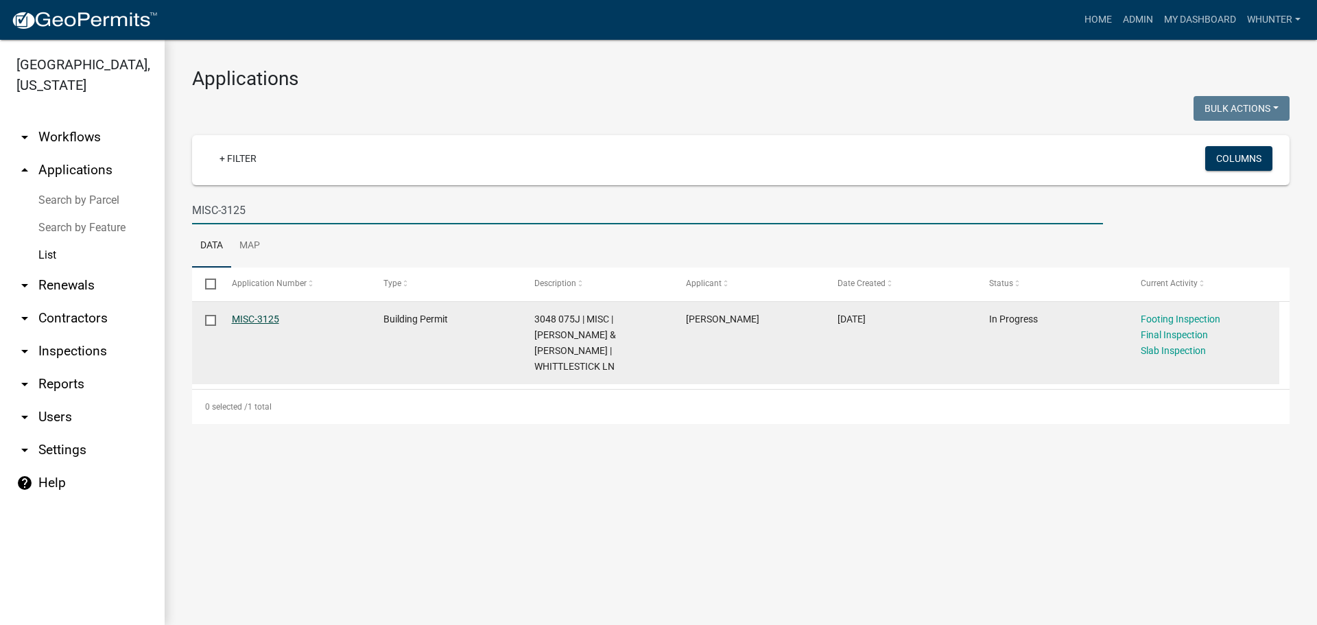
type input "MISC-3125"
click at [242, 314] on link "MISC-3125" at bounding box center [255, 319] width 47 height 11
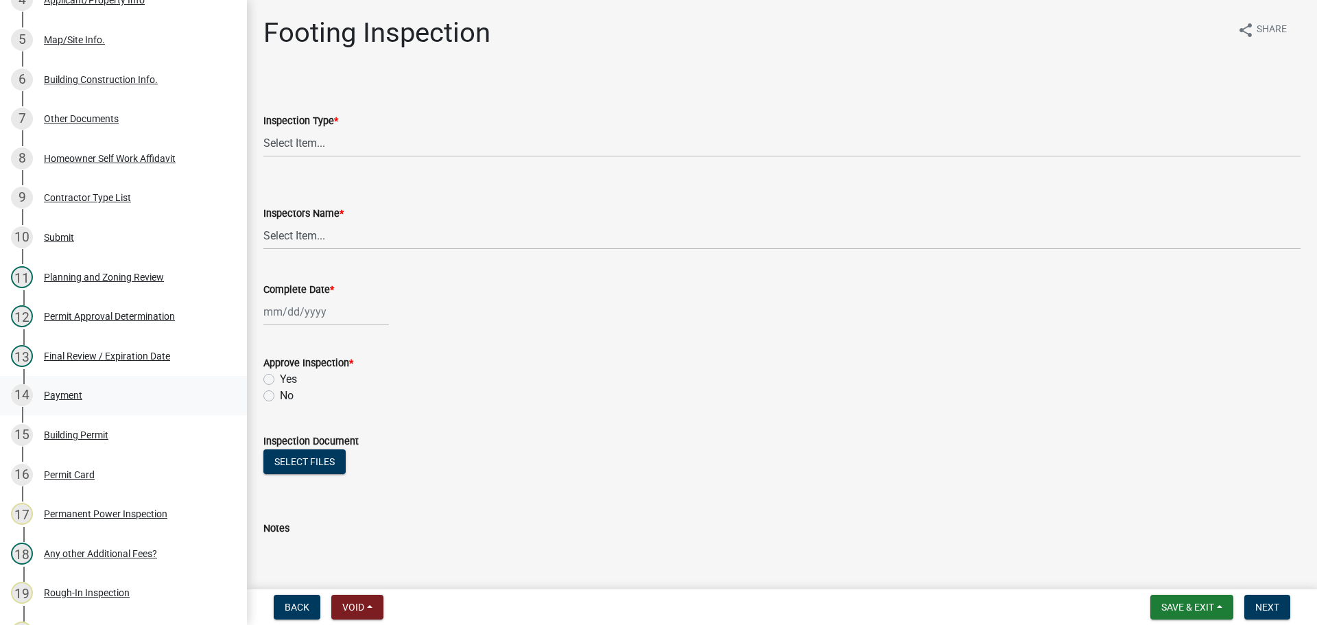
scroll to position [375, 0]
click at [139, 366] on div "13 Final Review / Expiration Date" at bounding box center [118, 357] width 214 height 22
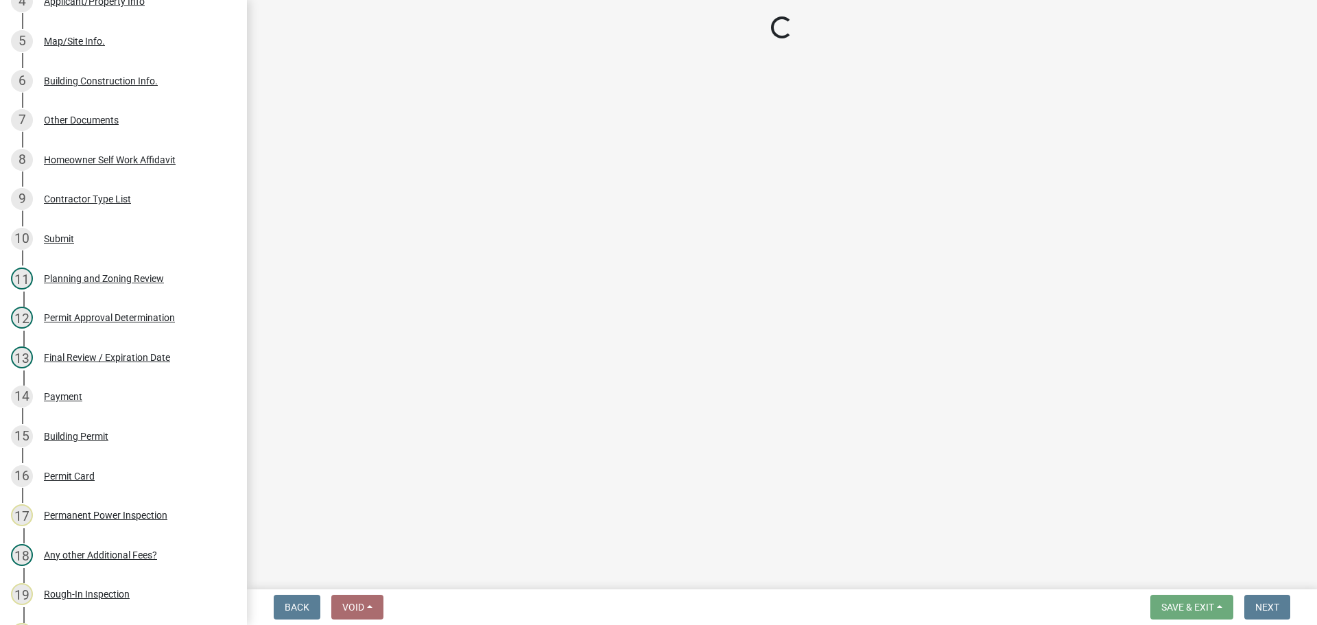
select select "b44f7338-8171-40f4-83dd-b8ba3065c966"
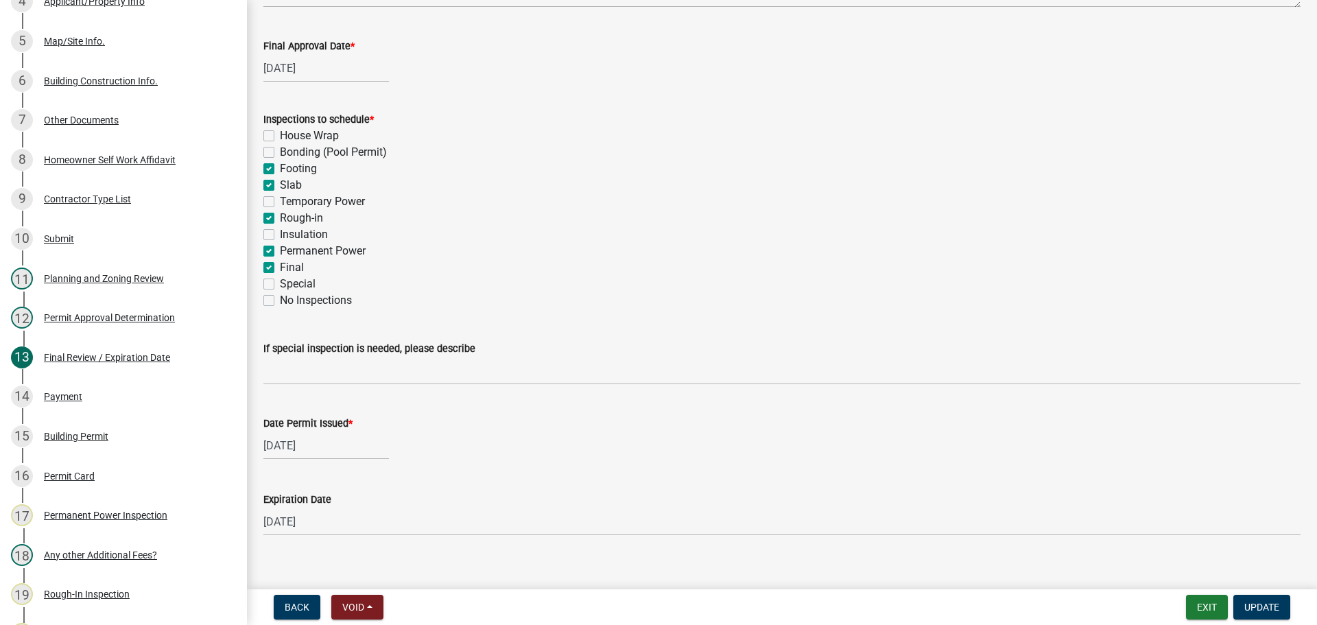
scroll to position [280, 0]
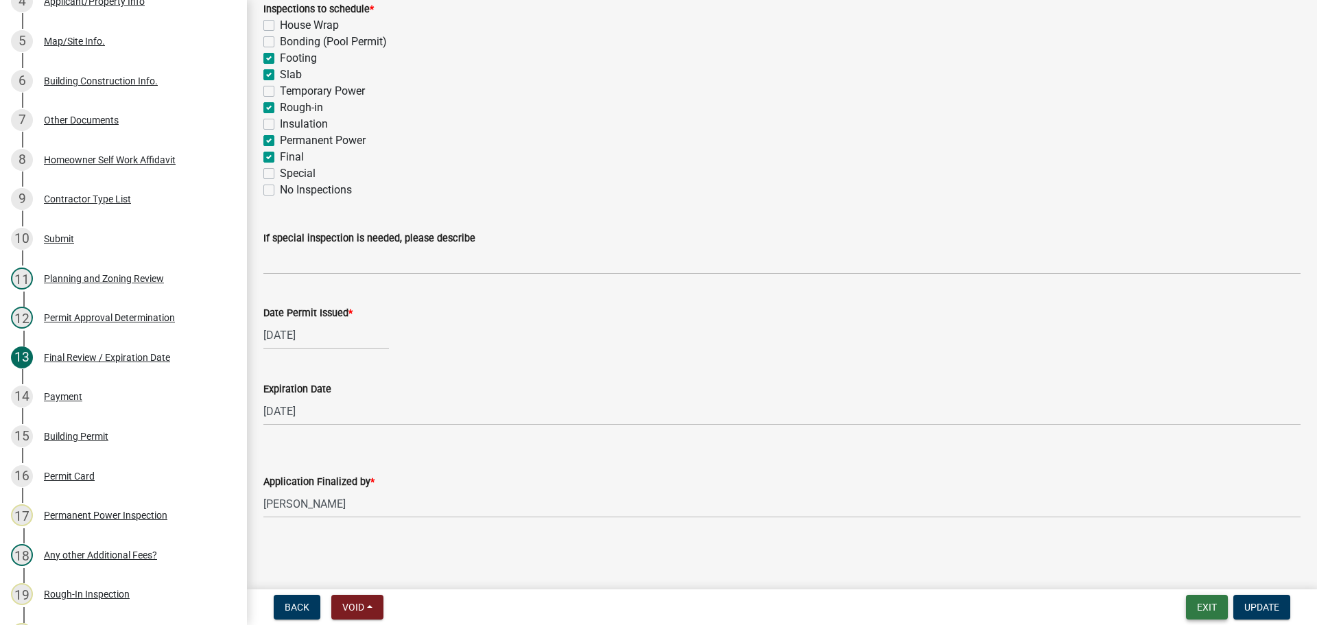
click at [1201, 618] on button "Exit" at bounding box center [1207, 607] width 42 height 25
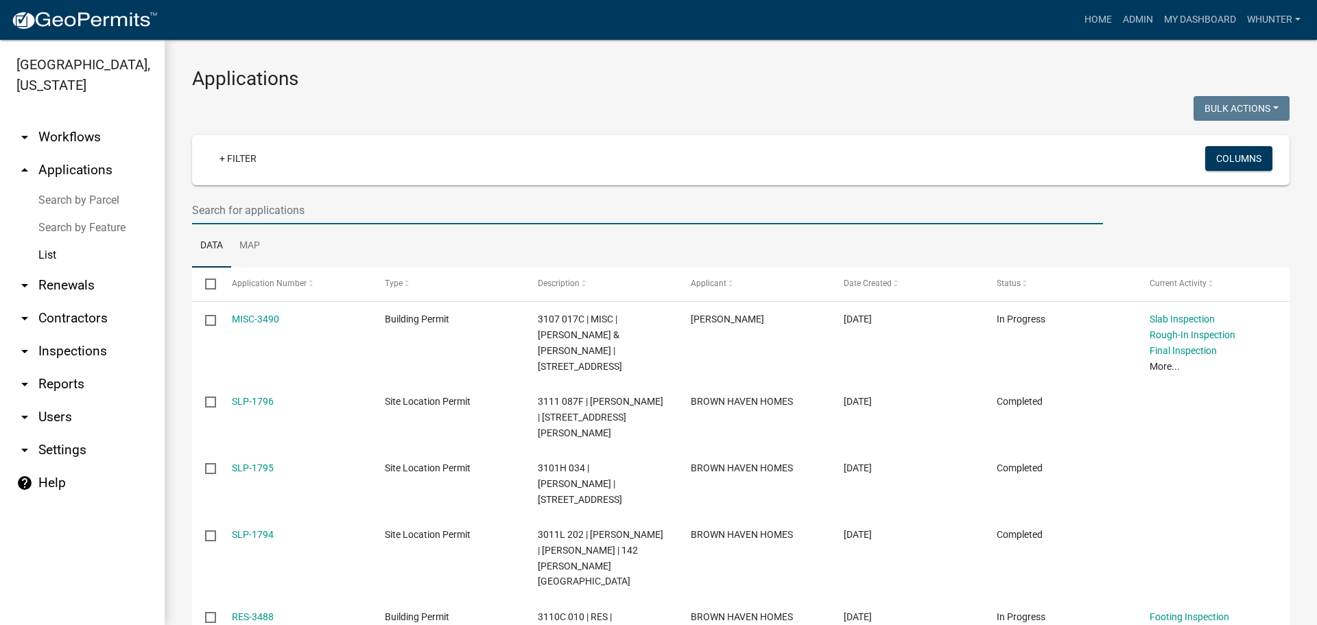
click at [901, 197] on input "text" at bounding box center [647, 210] width 911 height 28
type input "mh-1212"
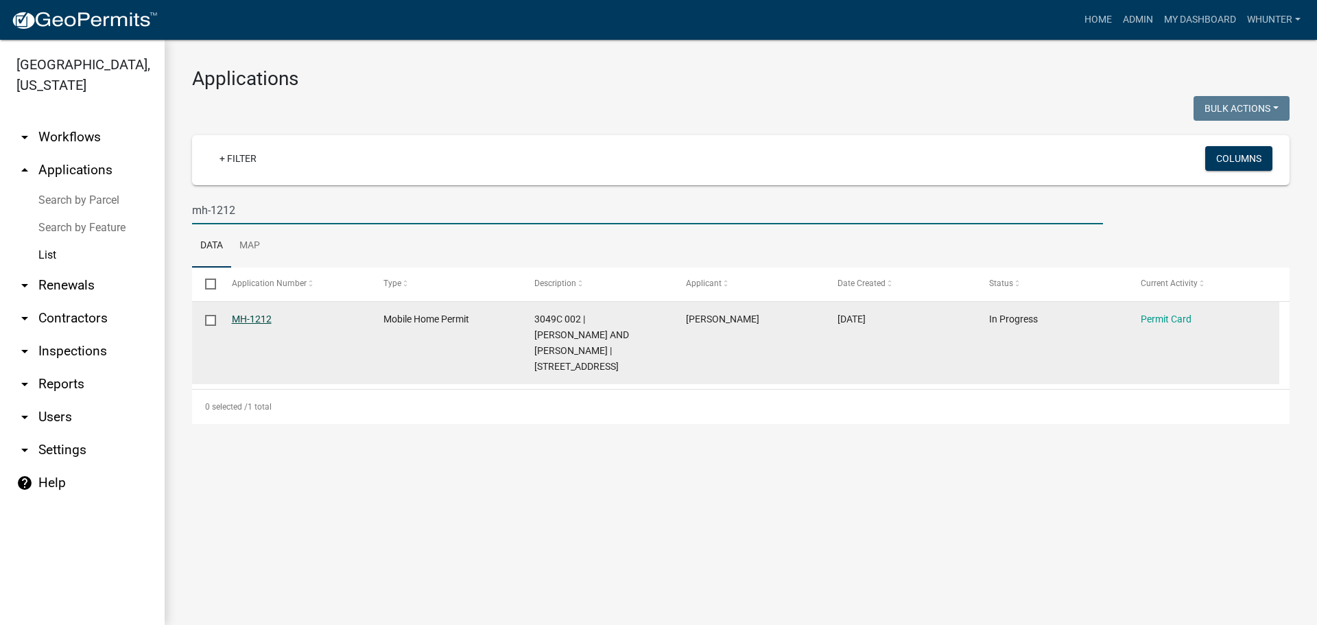
click at [252, 319] on link "MH-1212" at bounding box center [252, 319] width 40 height 11
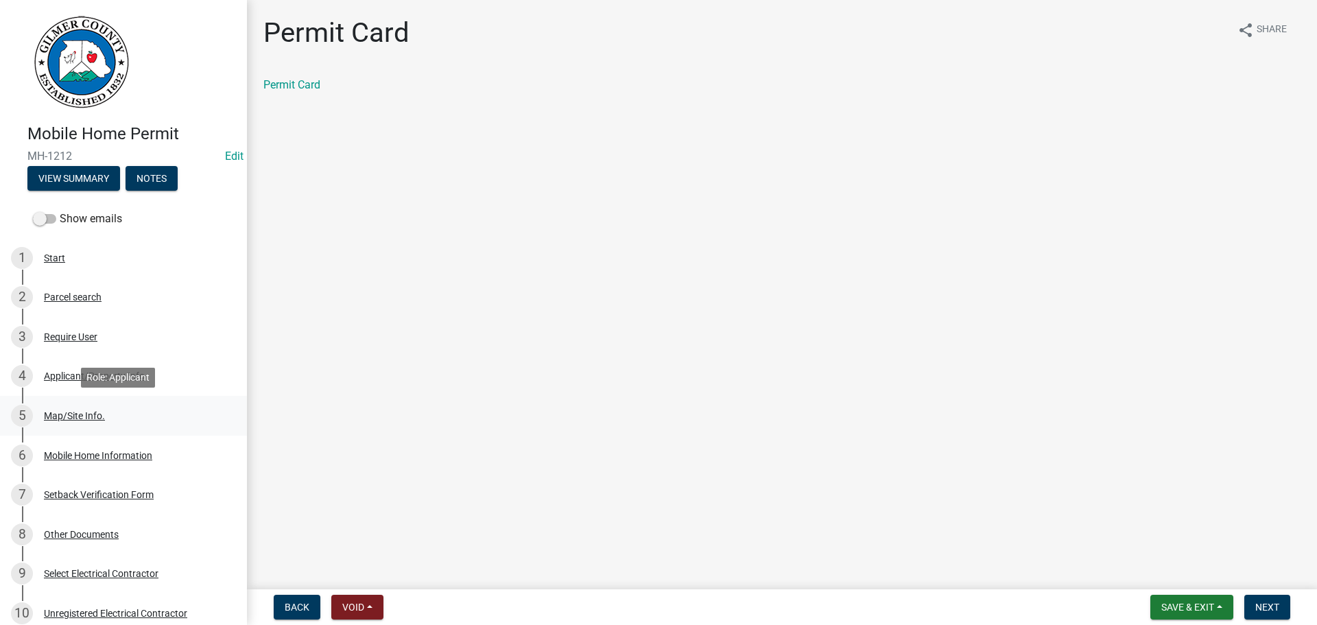
click at [120, 416] on div "5 Map/Site Info." at bounding box center [118, 416] width 214 height 22
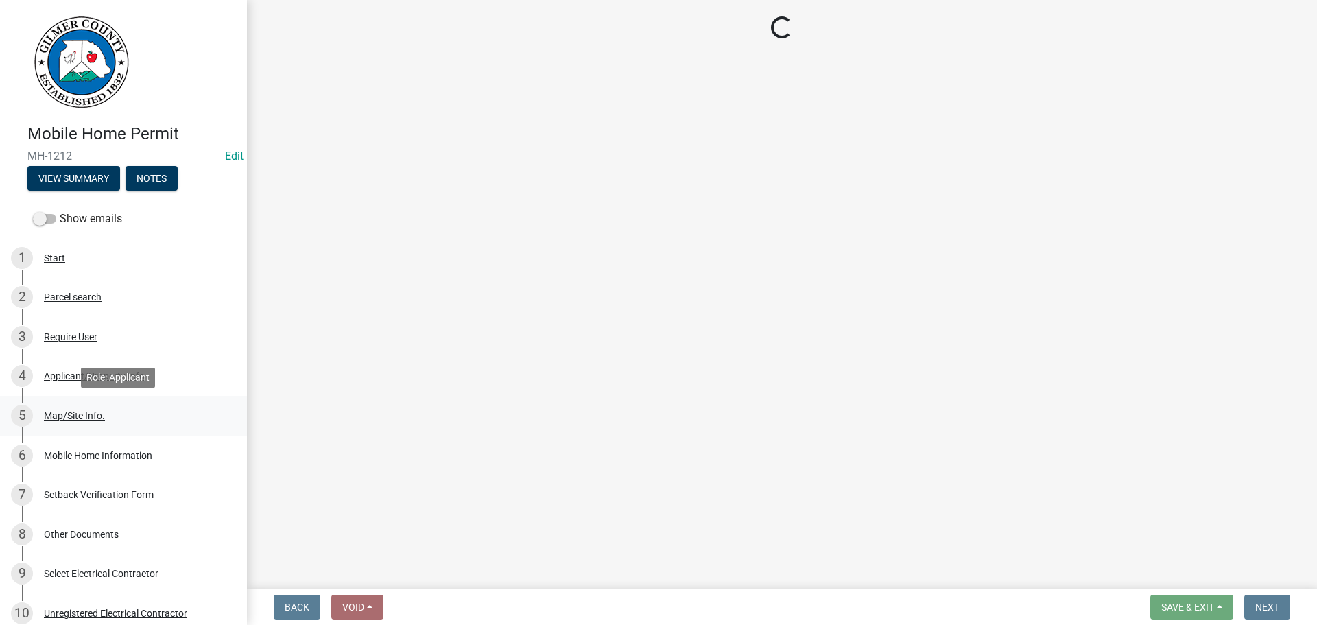
select select "6d3c22a4-bb85-4608-b1e4-8a8b34b9a216"
select select "92a37e23-3b7d-408e-b3c7-0afbe39b0942"
select select "c9feaa94-b03b-4165-97cf-90fdf63947c5"
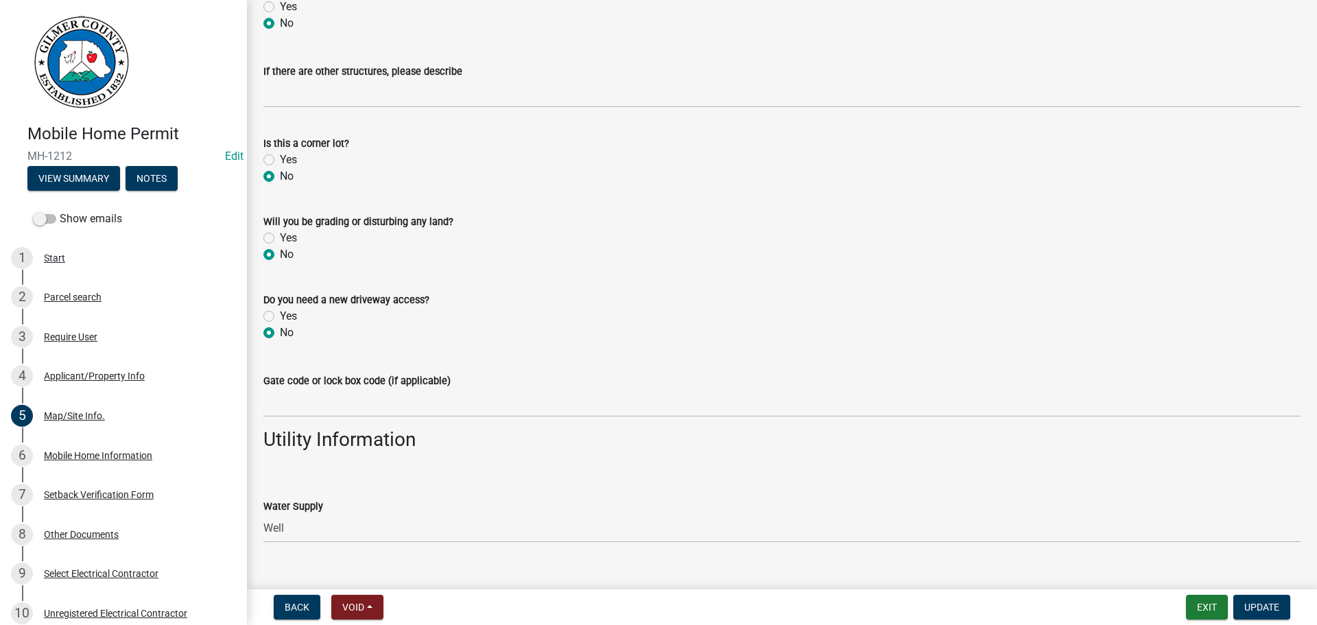
scroll to position [1039, 0]
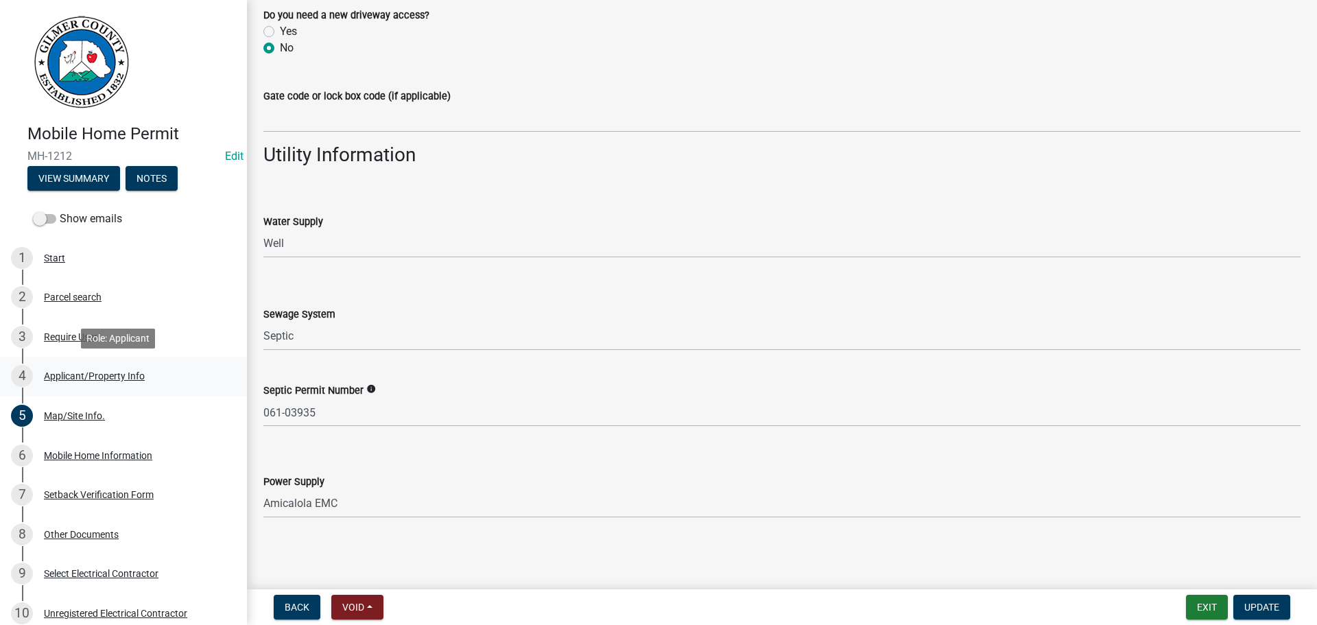
drag, startPoint x: 162, startPoint y: 370, endPoint x: 228, endPoint y: 370, distance: 66.5
click at [162, 370] on div "4 Applicant/Property Info" at bounding box center [118, 376] width 214 height 22
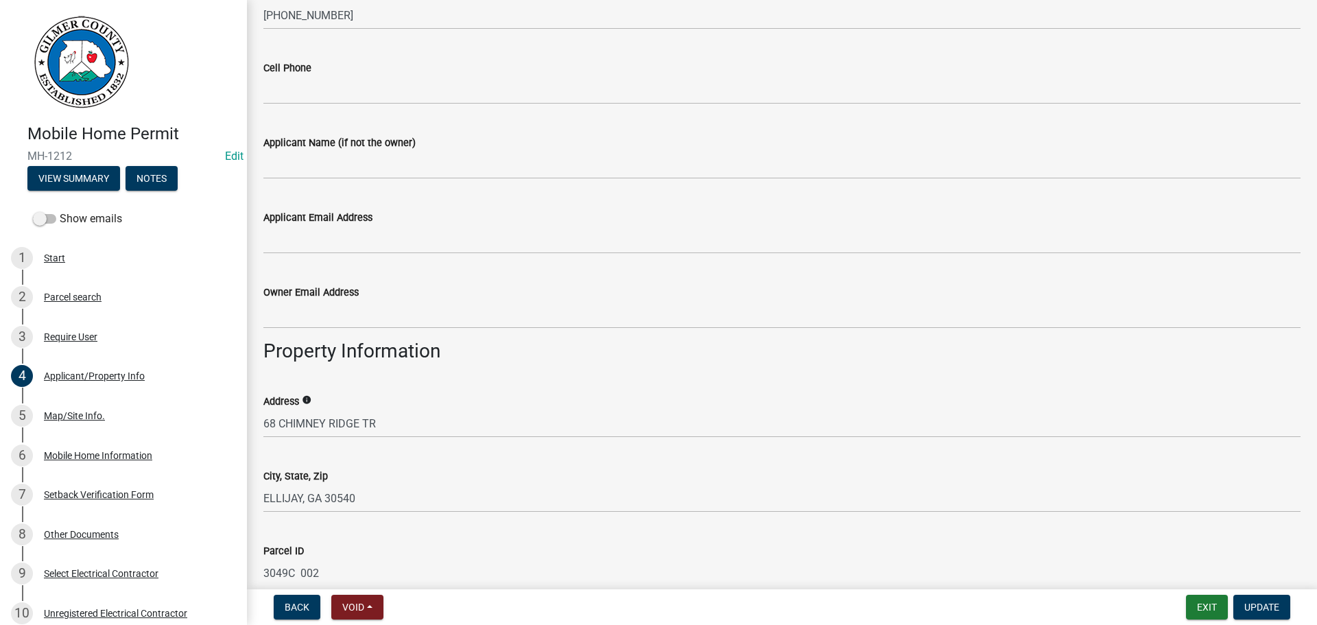
scroll to position [412, 0]
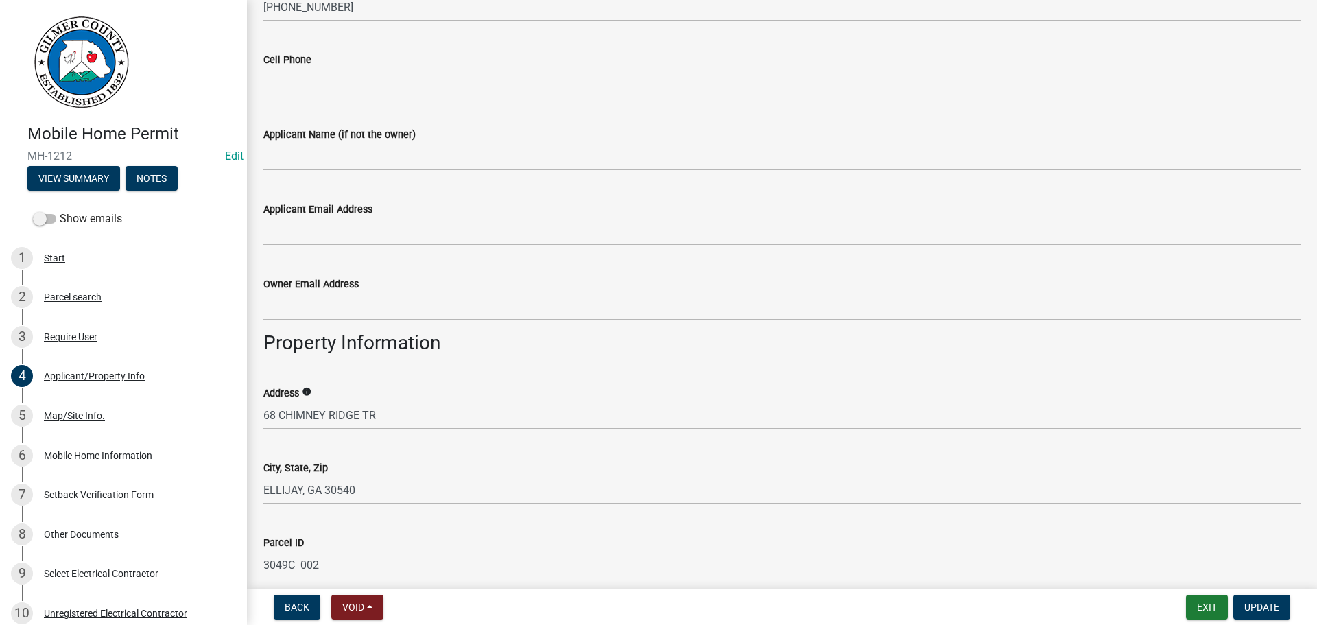
click at [1194, 591] on nav "Back Void Withdraw Lock Expire Void Exit Update" at bounding box center [782, 607] width 1070 height 36
click at [1217, 602] on button "Exit" at bounding box center [1207, 607] width 42 height 25
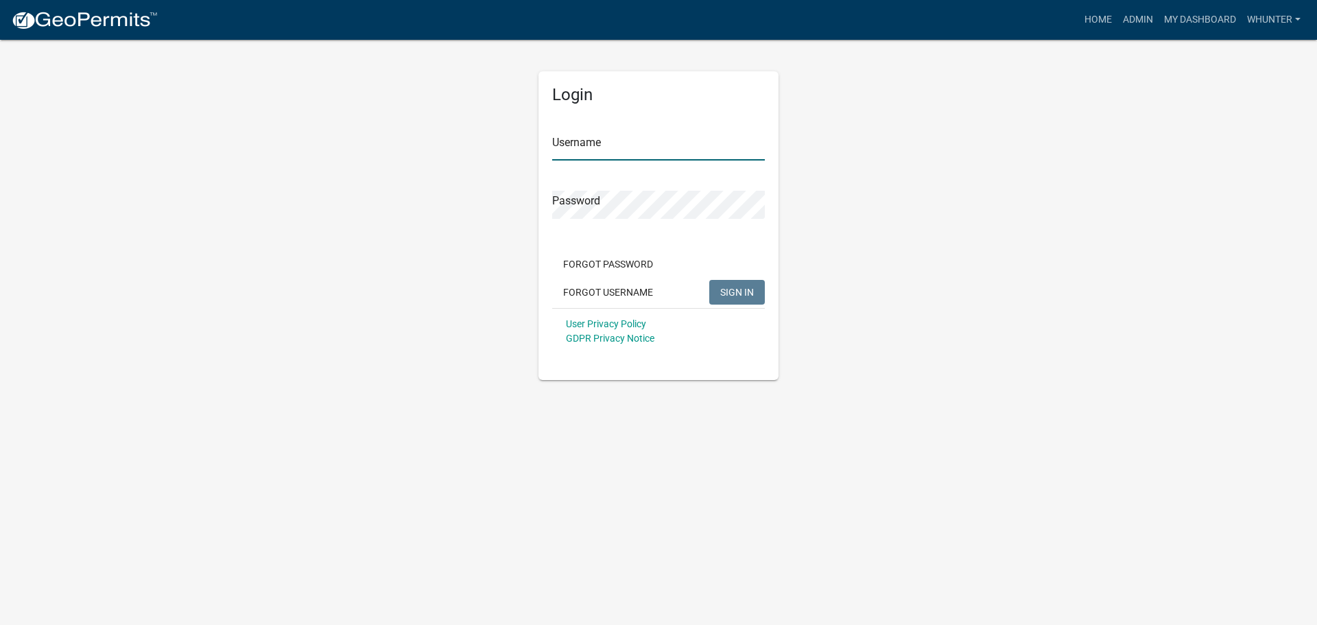
type input "whunter"
drag, startPoint x: 735, startPoint y: 276, endPoint x: 738, endPoint y: 287, distance: 10.8
click at [735, 277] on div "Forgot Password Forgot Username SIGN IN" at bounding box center [658, 280] width 213 height 56
click at [740, 294] on span "SIGN IN" at bounding box center [737, 291] width 34 height 11
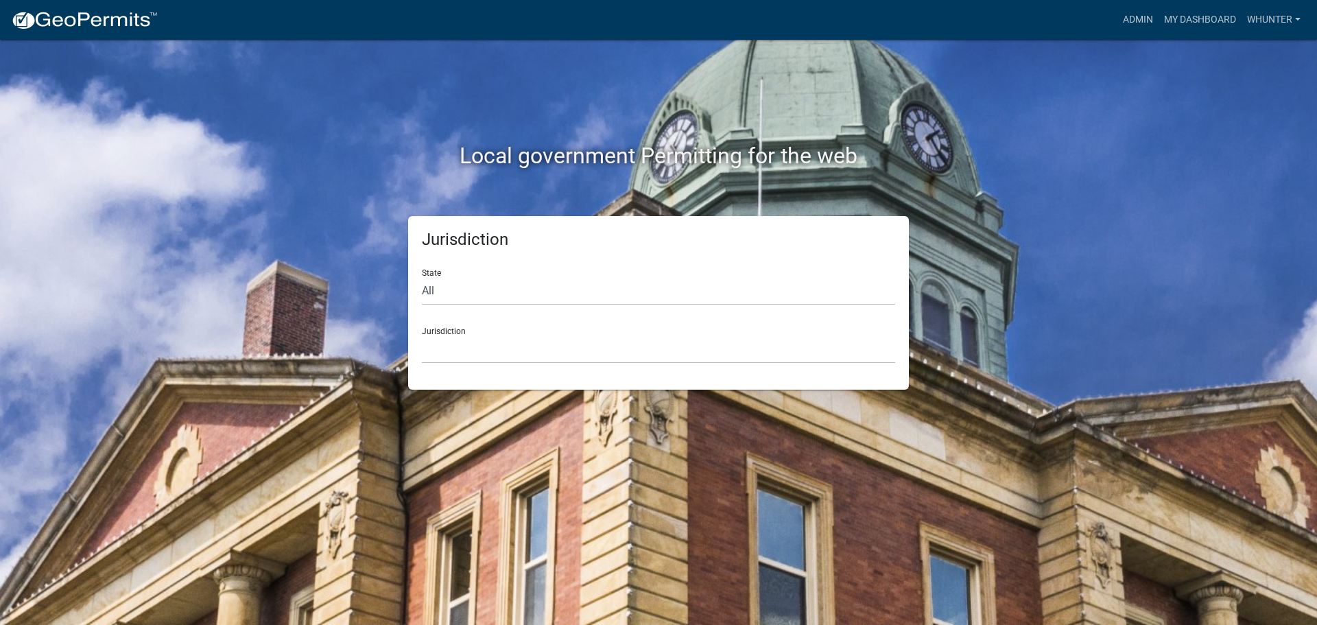
click at [806, 265] on div "State All Colorado Georgia Indiana Iowa Kansas Minnesota Ohio South Carolina Wi…" at bounding box center [658, 281] width 473 height 47
click at [814, 284] on select "All [US_STATE] [US_STATE] [US_STATE] [US_STATE] [US_STATE] [US_STATE] [US_STATE…" at bounding box center [658, 291] width 473 height 28
select select "[US_STATE]"
click at [422, 277] on select "All [US_STATE] [US_STATE] [US_STATE] [US_STATE] [US_STATE] [US_STATE] [US_STATE…" at bounding box center [658, 291] width 473 height 28
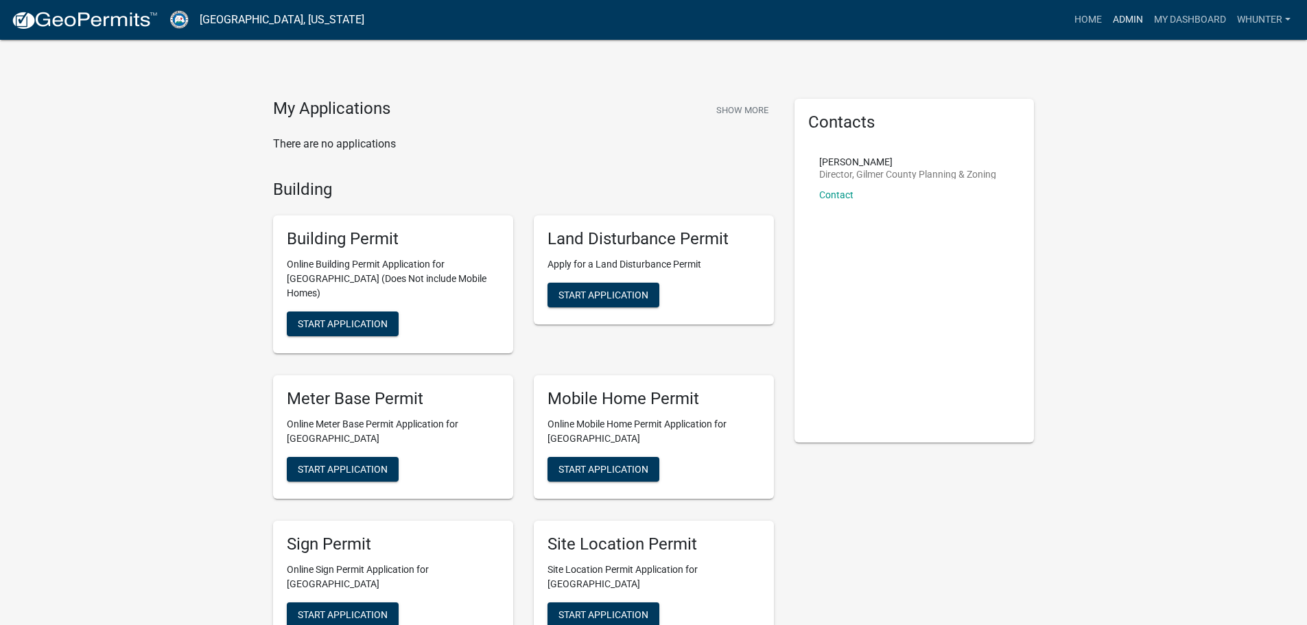
click at [1111, 20] on link "Admin" at bounding box center [1127, 20] width 41 height 26
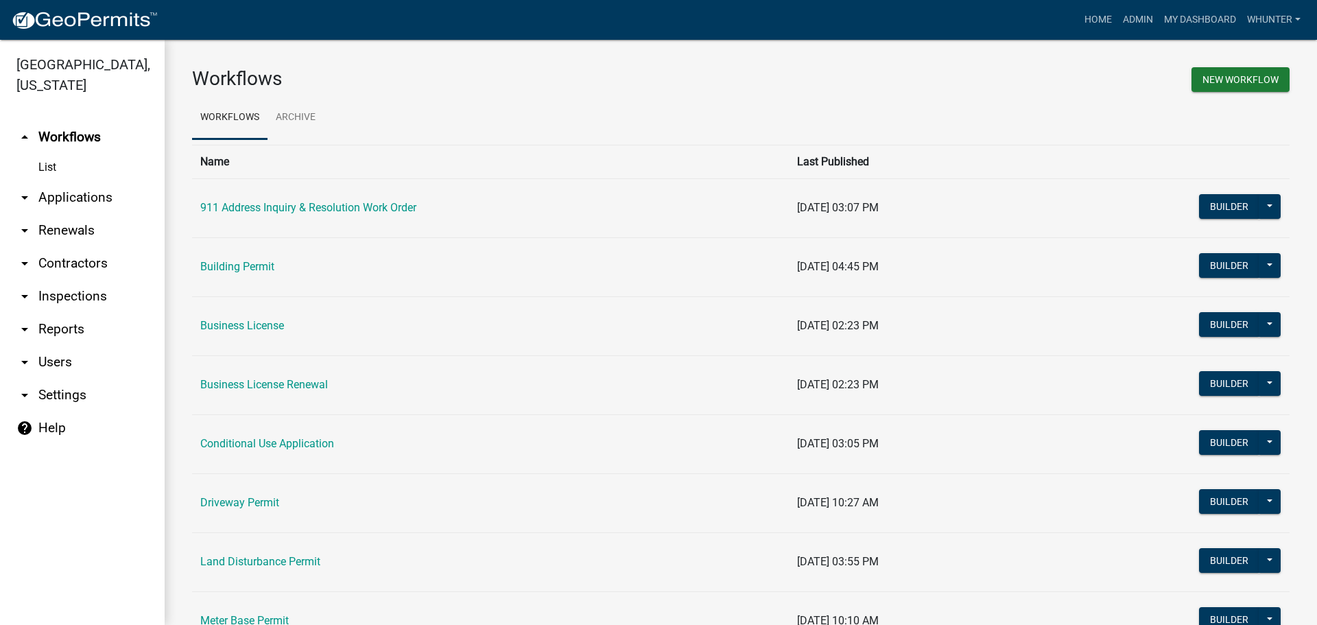
click at [71, 176] on link "List" at bounding box center [82, 167] width 165 height 27
click at [70, 203] on link "arrow_drop_down Applications" at bounding box center [82, 197] width 165 height 33
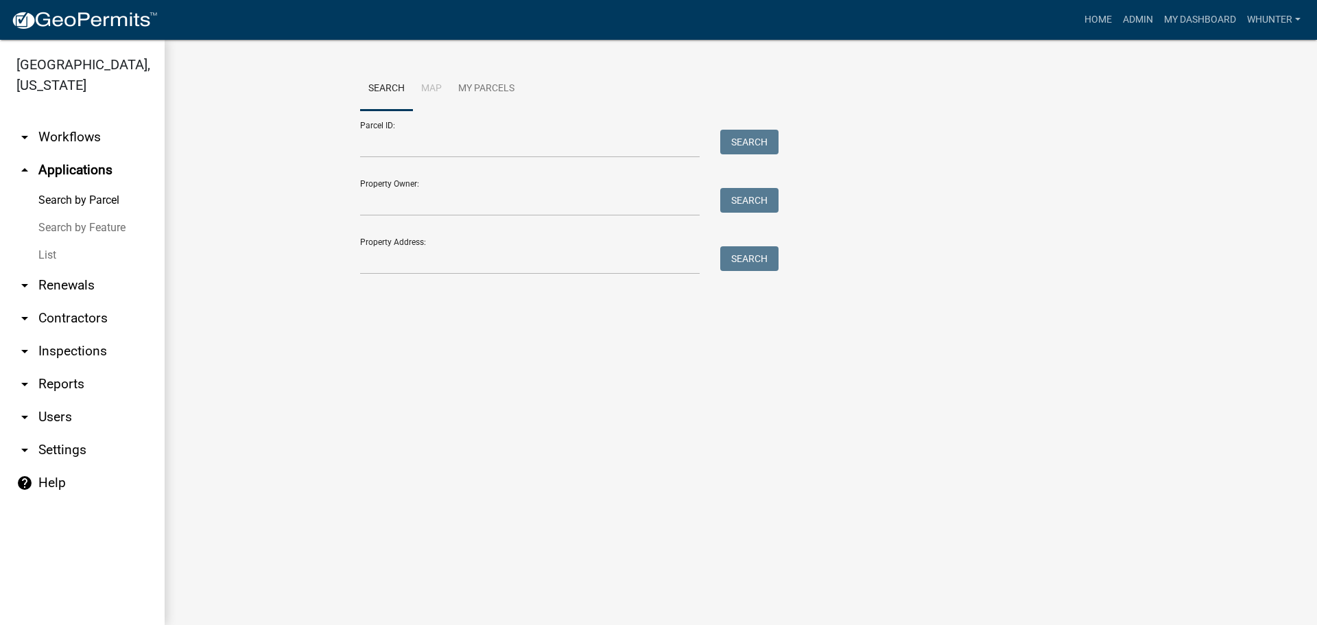
click at [72, 240] on link "Search by Feature" at bounding box center [82, 227] width 165 height 27
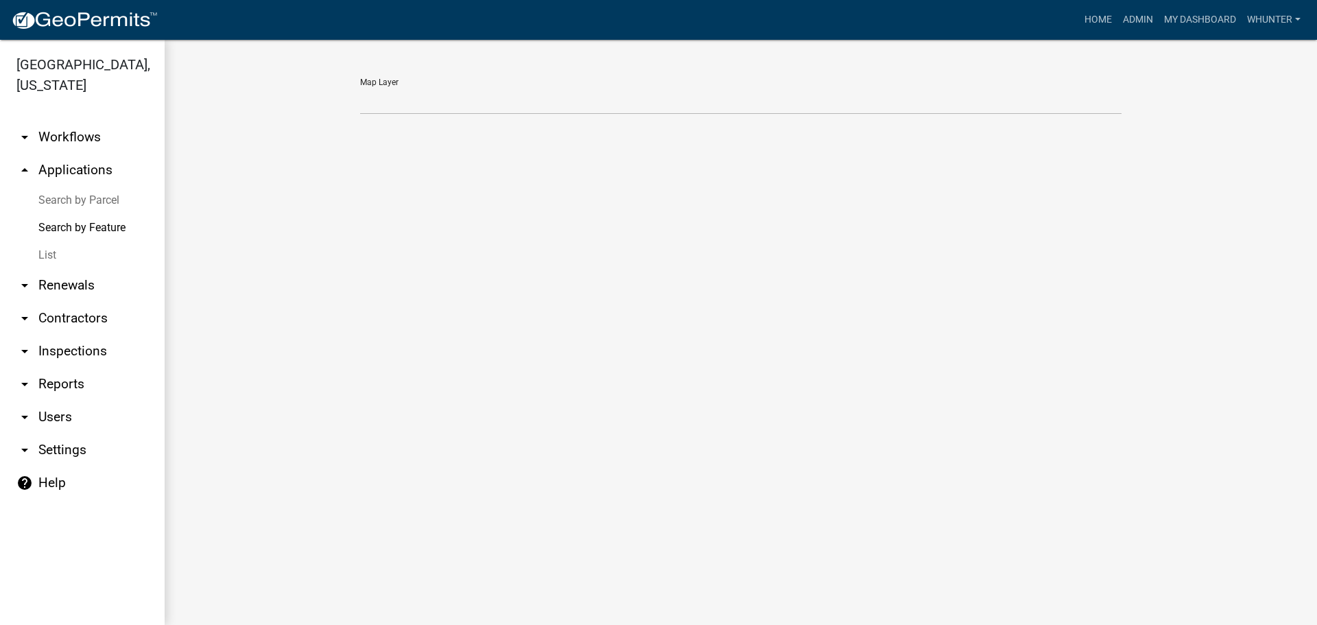
click at [64, 252] on link "List" at bounding box center [82, 254] width 165 height 27
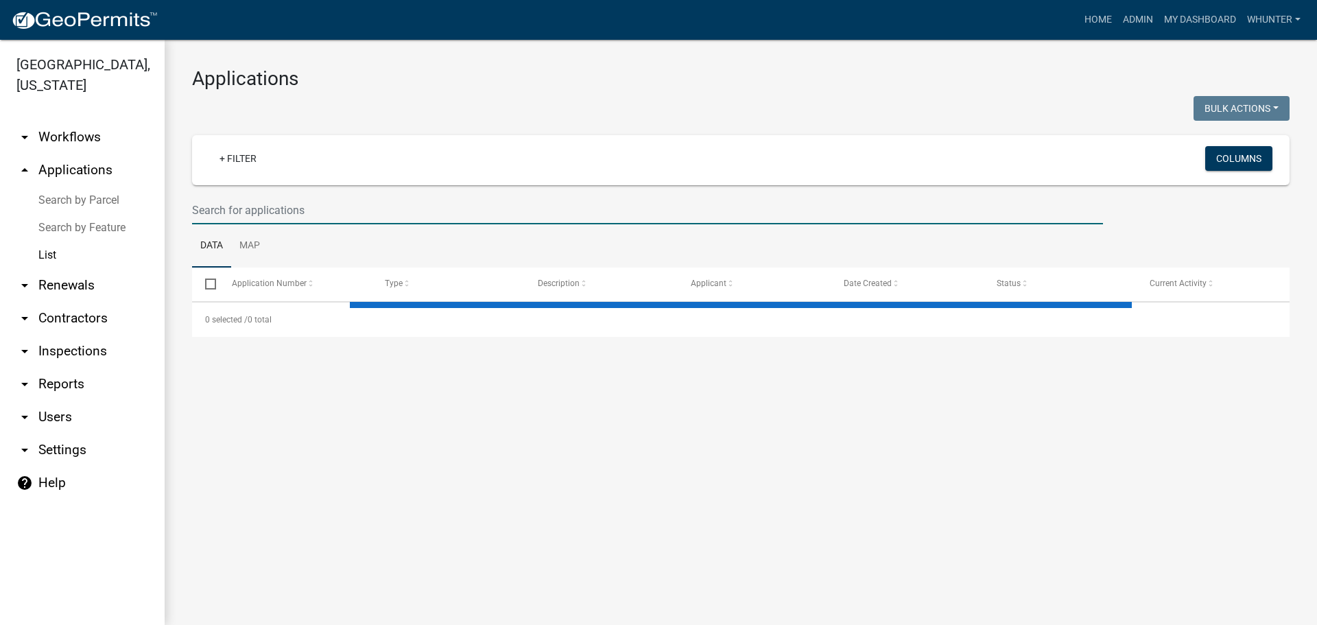
drag, startPoint x: 403, startPoint y: 202, endPoint x: 669, endPoint y: 154, distance: 269.8
click at [403, 202] on input "text" at bounding box center [647, 210] width 911 height 28
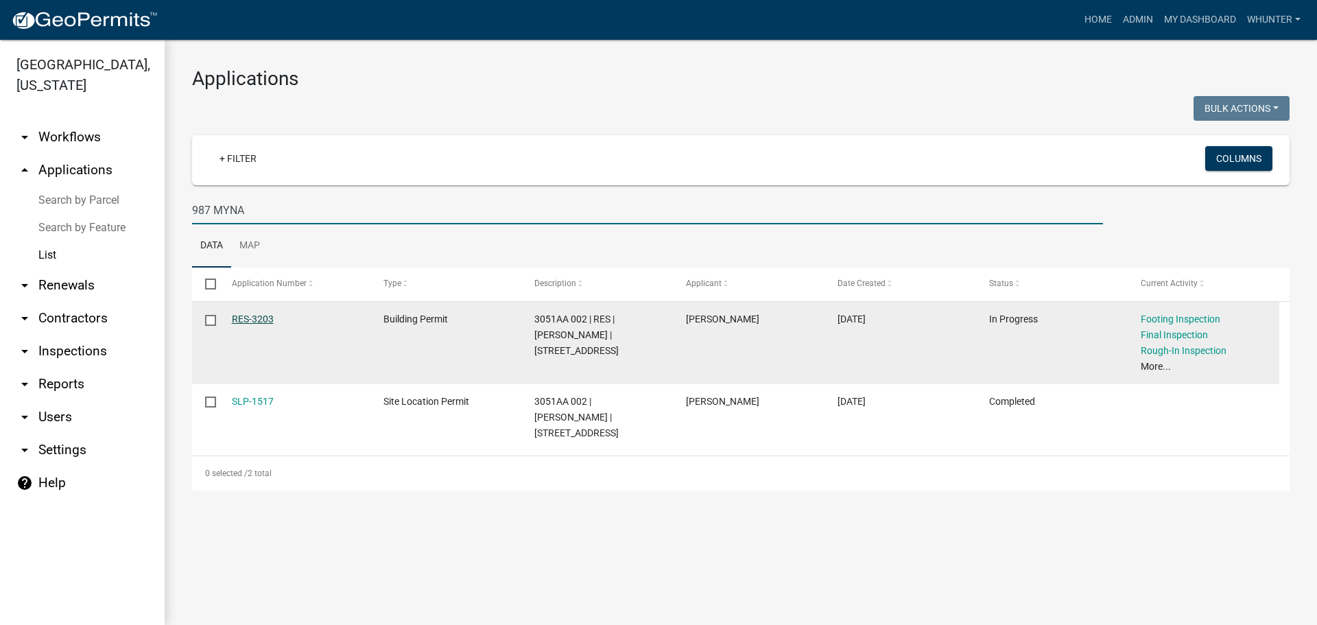
type input "987 MYNA"
click at [259, 315] on link "RES-3203" at bounding box center [253, 319] width 42 height 11
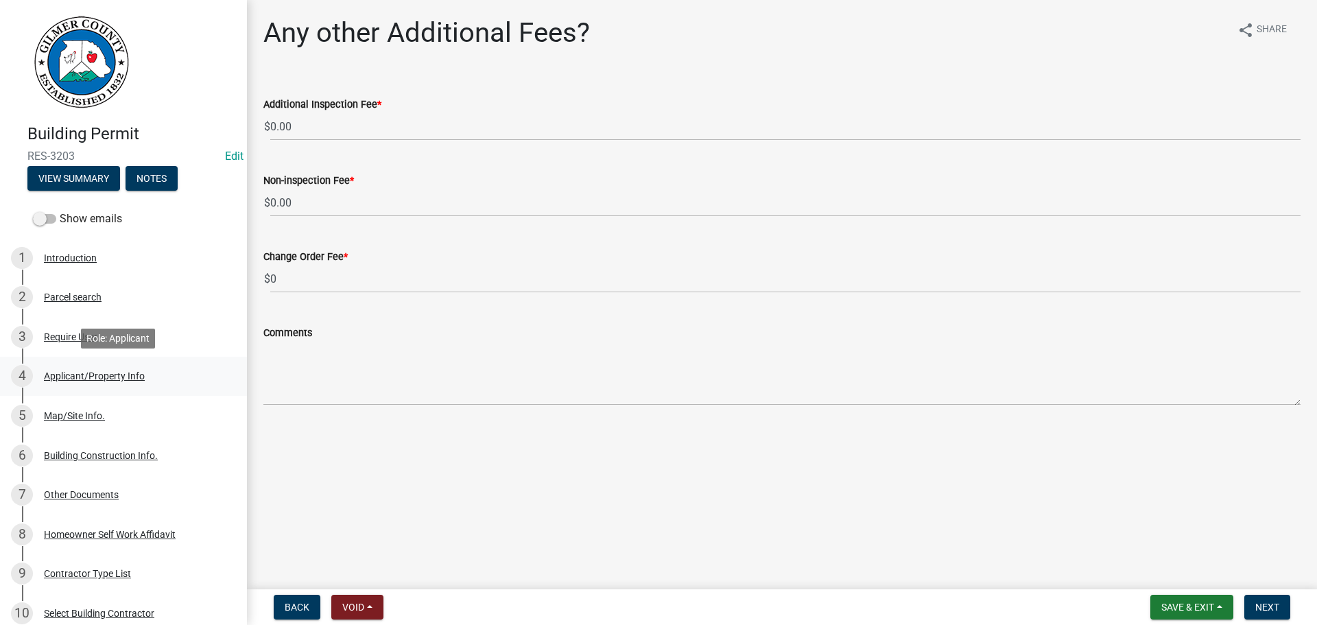
click at [103, 383] on div "4 Applicant/Property Info" at bounding box center [118, 376] width 214 height 22
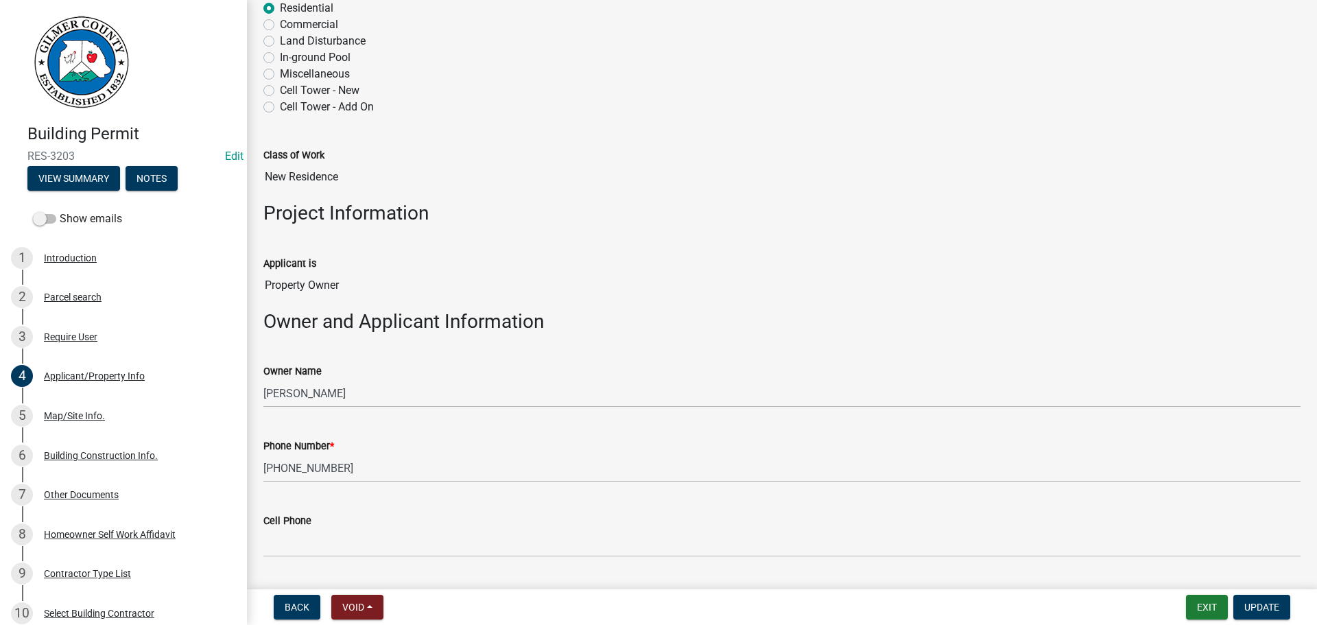
scroll to position [137, 0]
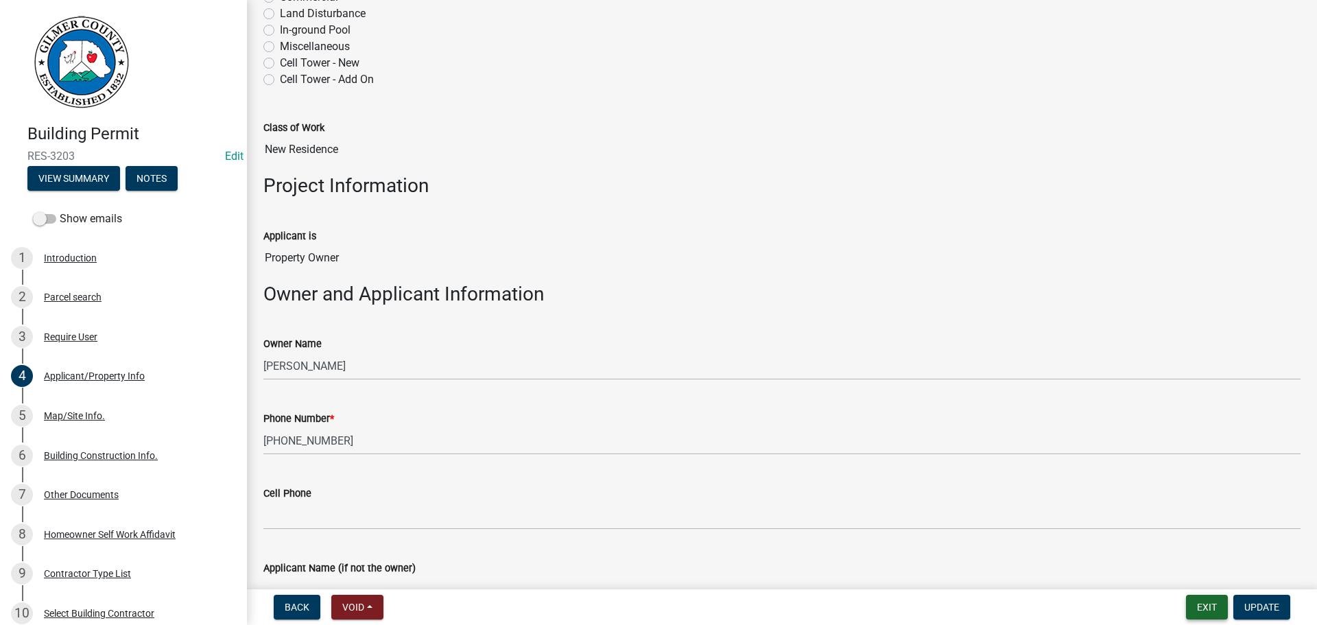
click at [1206, 609] on button "Exit" at bounding box center [1207, 607] width 42 height 25
